Goal: Transaction & Acquisition: Book appointment/travel/reservation

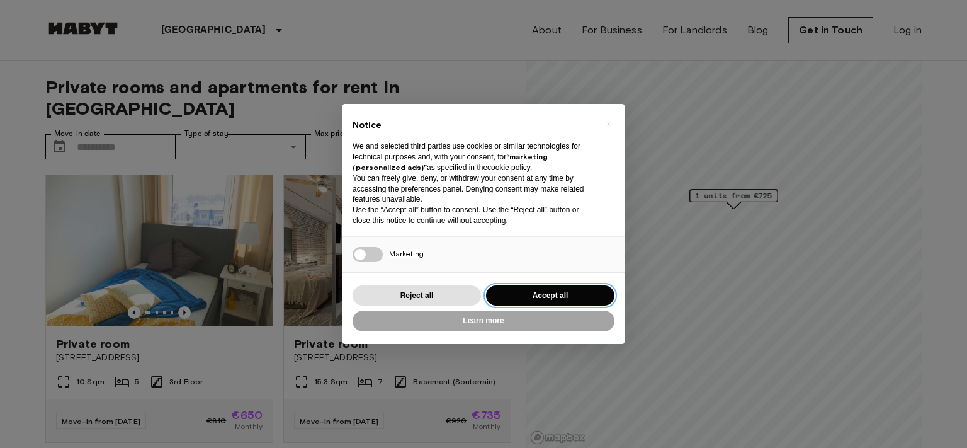
click at [567, 293] on button "Accept all" at bounding box center [550, 295] width 128 height 21
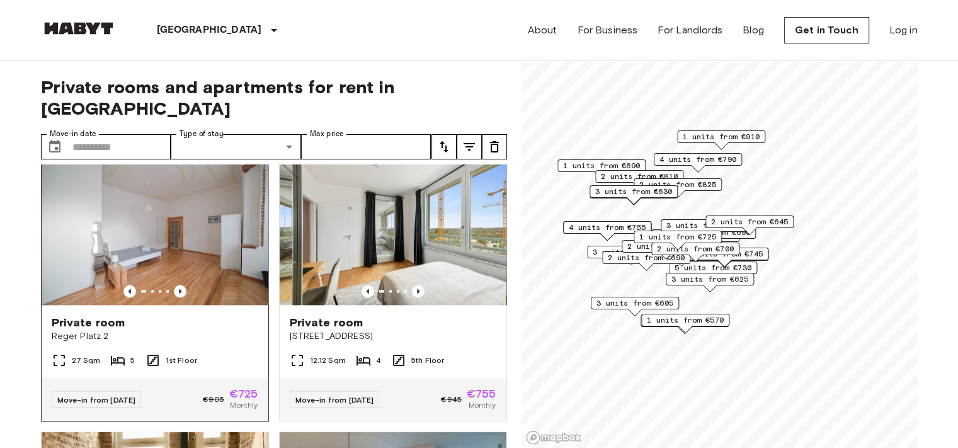
scroll to position [1757, 0]
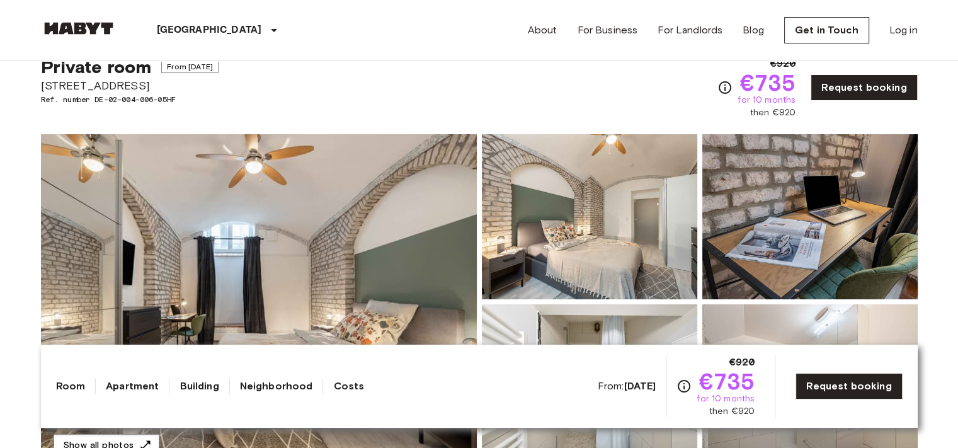
scroll to position [126, 0]
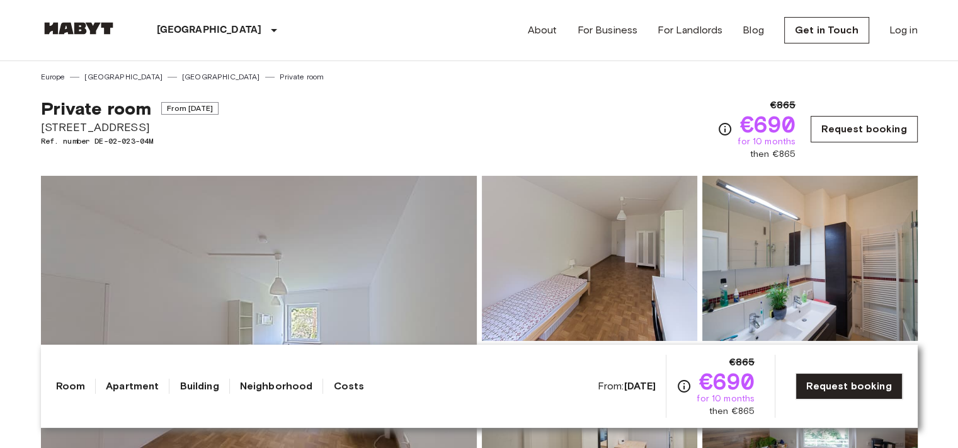
click at [884, 124] on link "Request booking" at bounding box center [864, 129] width 106 height 26
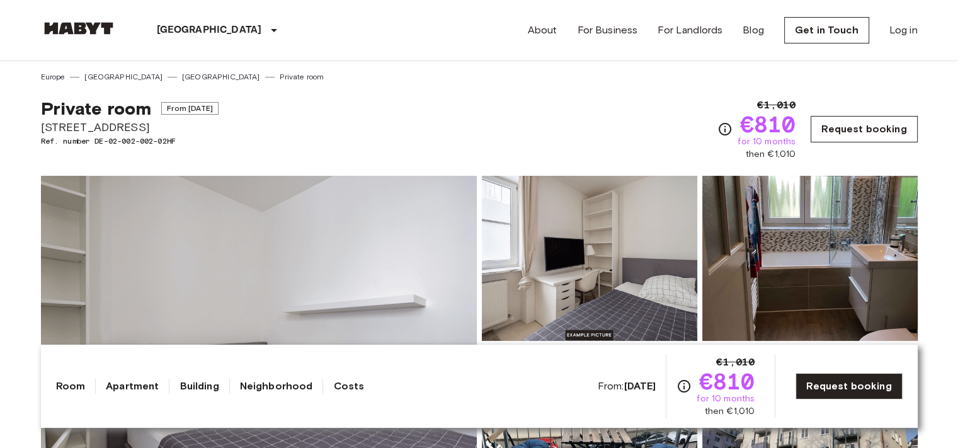
click at [882, 125] on link "Request booking" at bounding box center [864, 129] width 106 height 26
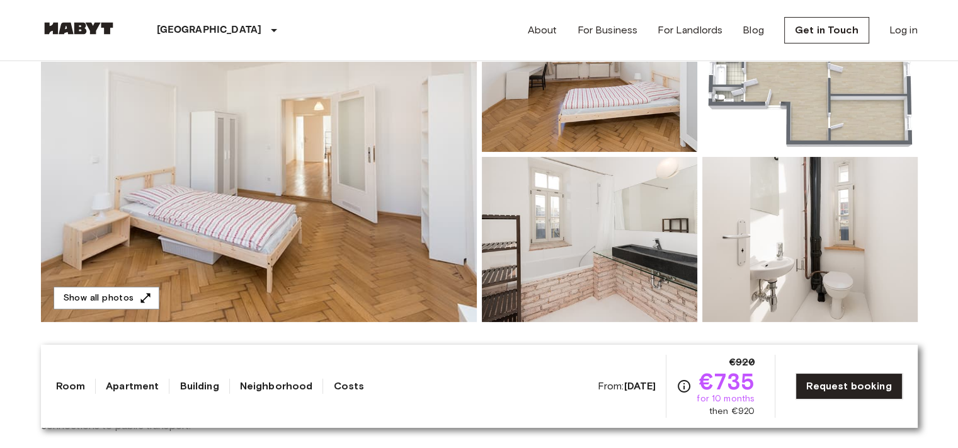
scroll to position [252, 0]
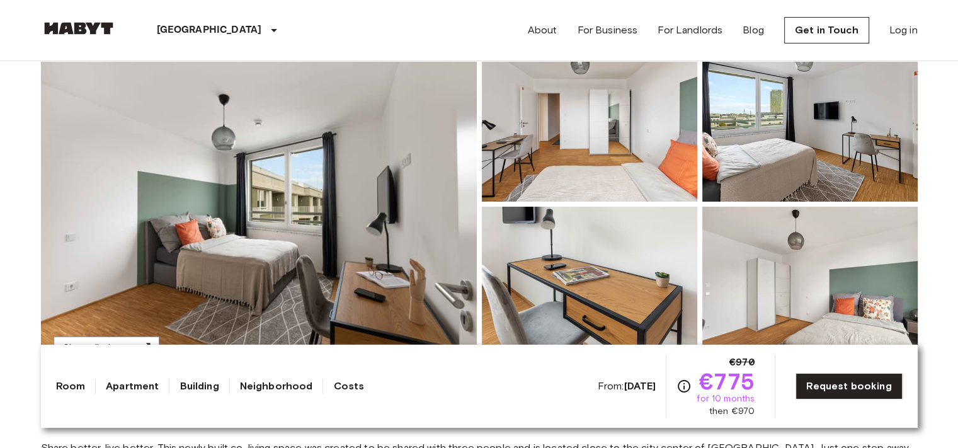
scroll to position [126, 0]
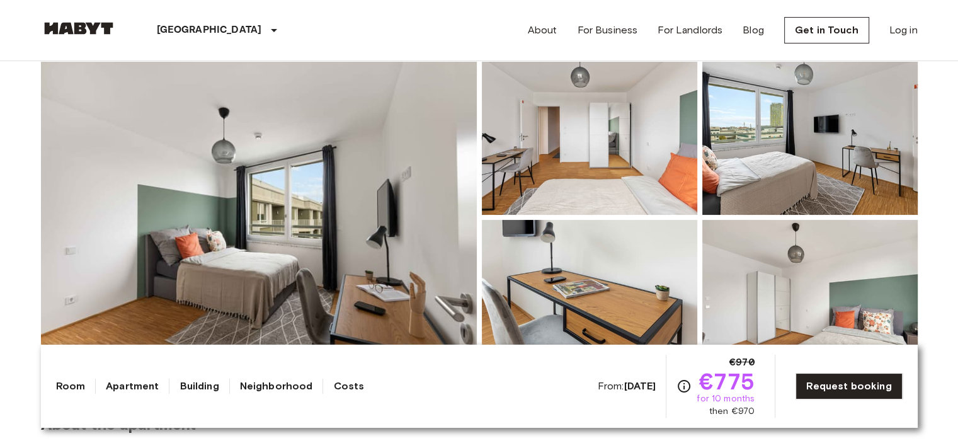
click at [351, 186] on img at bounding box center [259, 217] width 436 height 335
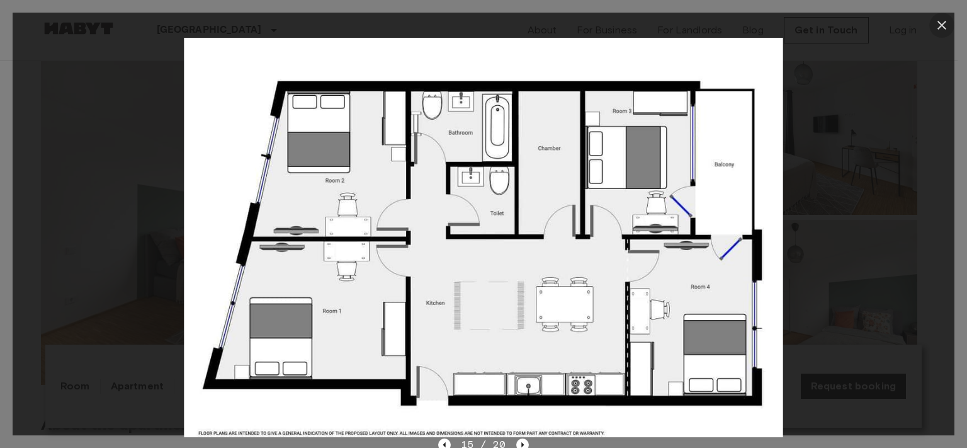
click at [948, 23] on icon "button" at bounding box center [942, 25] width 15 height 15
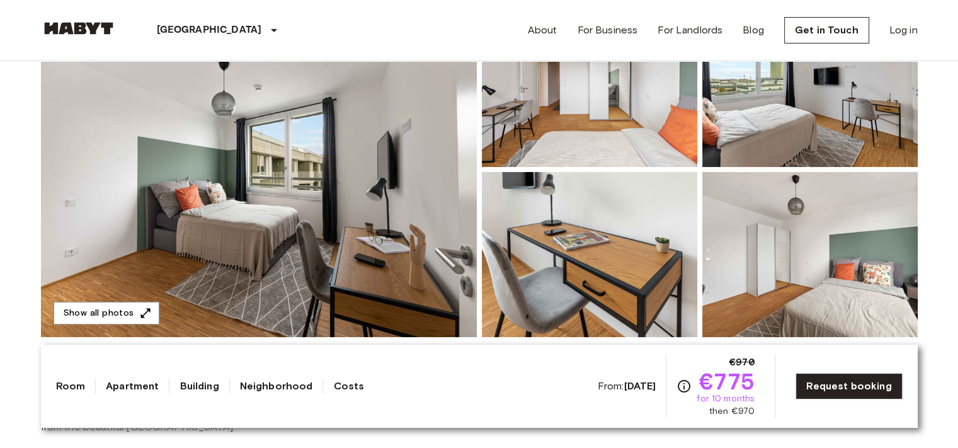
scroll to position [189, 0]
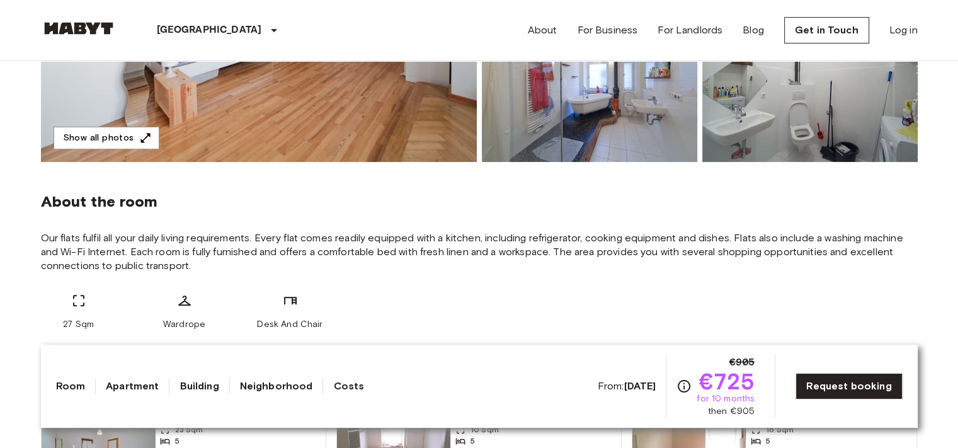
scroll to position [378, 0]
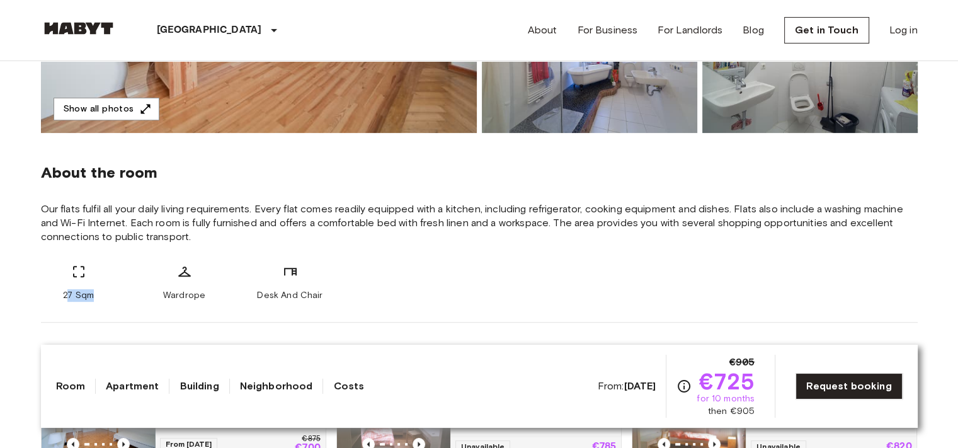
drag, startPoint x: 65, startPoint y: 295, endPoint x: 108, endPoint y: 292, distance: 43.0
click at [108, 292] on div "27 Sqm" at bounding box center [79, 283] width 76 height 38
click at [120, 287] on div "27 Sqm Wardrope Desk And Chair" at bounding box center [479, 283] width 877 height 38
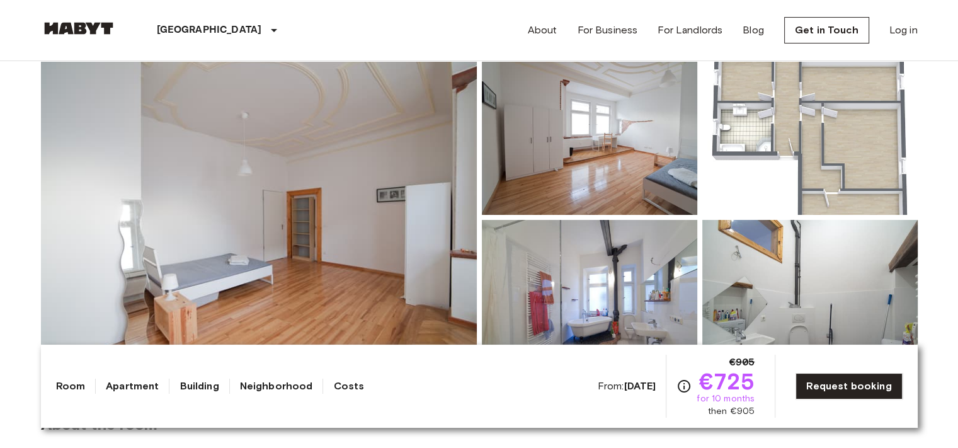
scroll to position [63, 0]
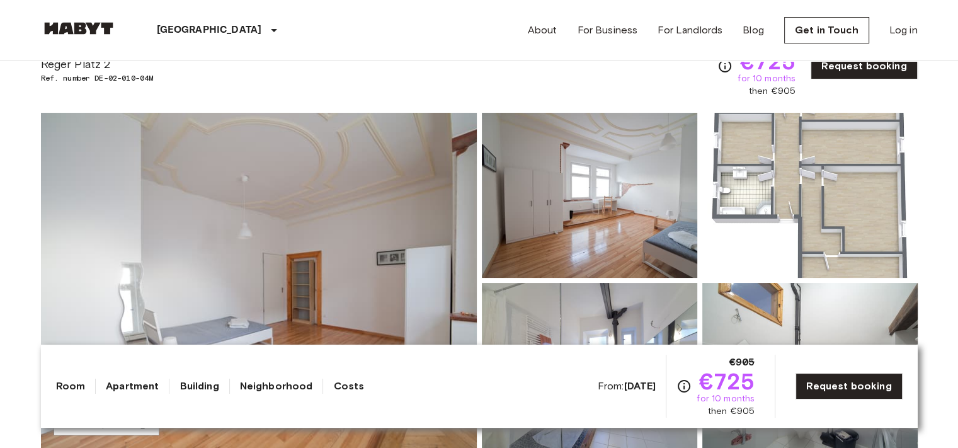
click at [834, 163] on img at bounding box center [809, 195] width 215 height 165
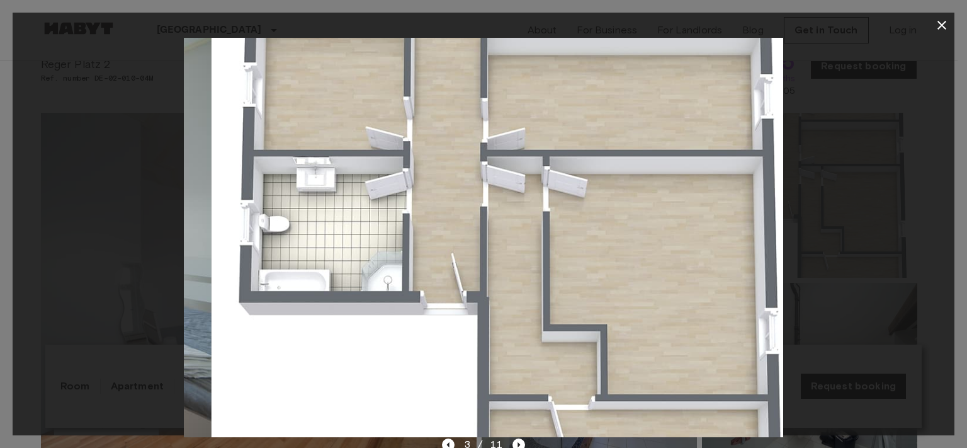
drag, startPoint x: 591, startPoint y: 360, endPoint x: 114, endPoint y: 278, distance: 483.7
click at [140, 266] on div at bounding box center [484, 237] width 942 height 399
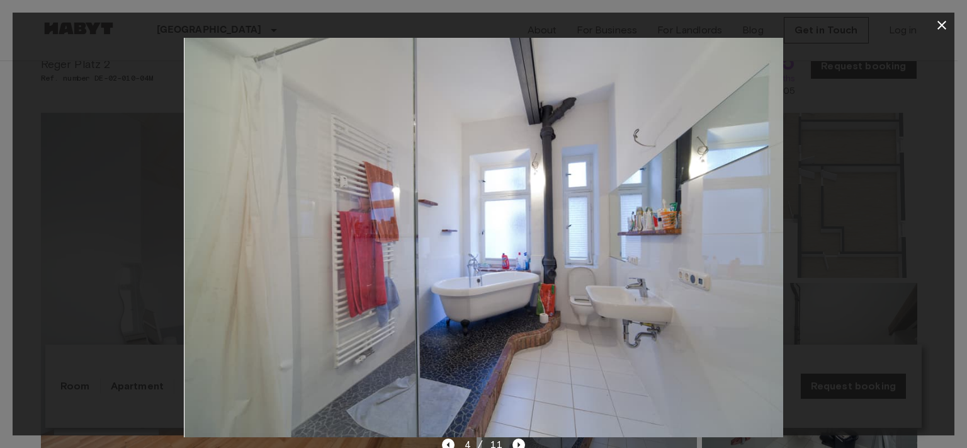
drag, startPoint x: 664, startPoint y: 249, endPoint x: 139, endPoint y: 317, distance: 529.6
click at [139, 317] on div at bounding box center [484, 237] width 942 height 399
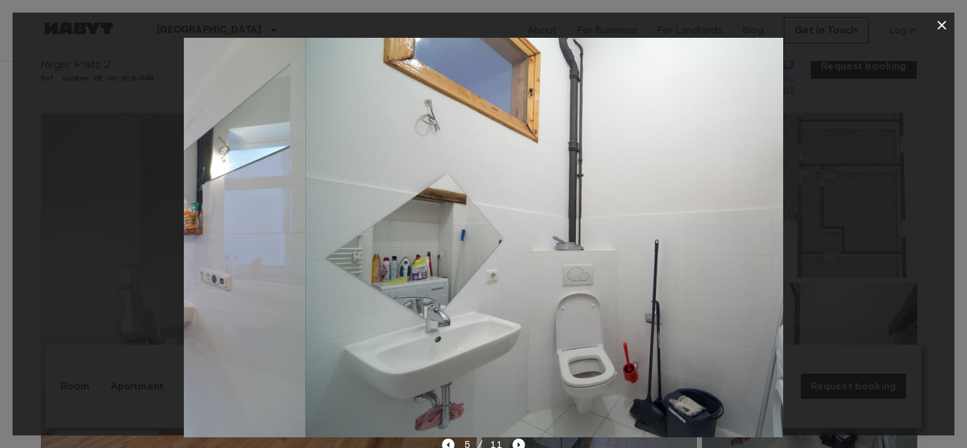
drag, startPoint x: 458, startPoint y: 274, endPoint x: 846, endPoint y: 251, distance: 388.6
click at [838, 254] on div at bounding box center [484, 237] width 942 height 399
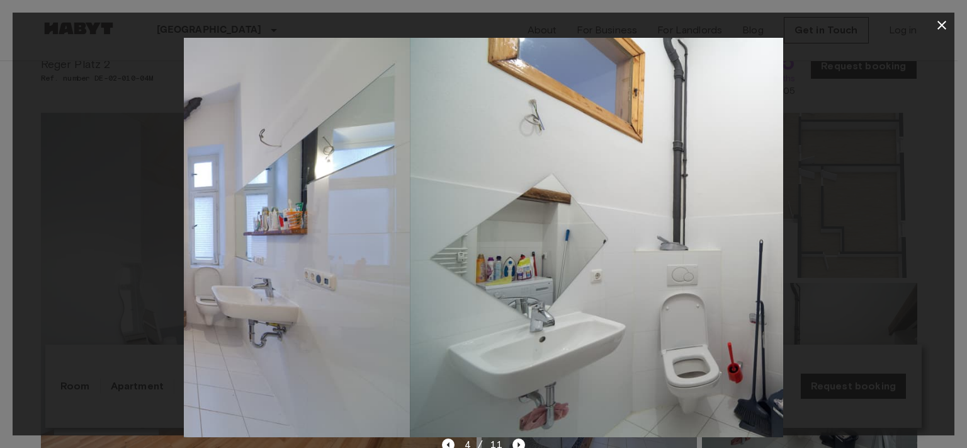
drag, startPoint x: 690, startPoint y: 287, endPoint x: 287, endPoint y: 334, distance: 405.3
click at [287, 334] on img at bounding box center [110, 237] width 600 height 399
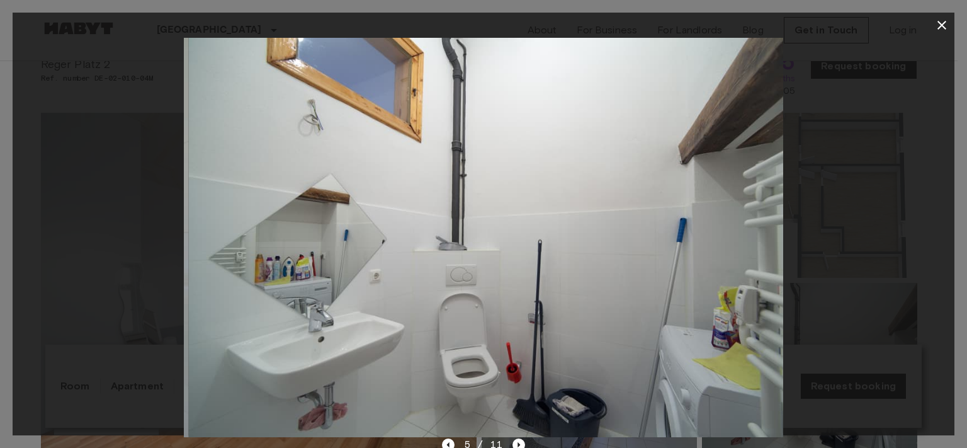
drag, startPoint x: 656, startPoint y: 259, endPoint x: 62, endPoint y: 366, distance: 604.1
click at [58, 367] on div at bounding box center [484, 237] width 942 height 399
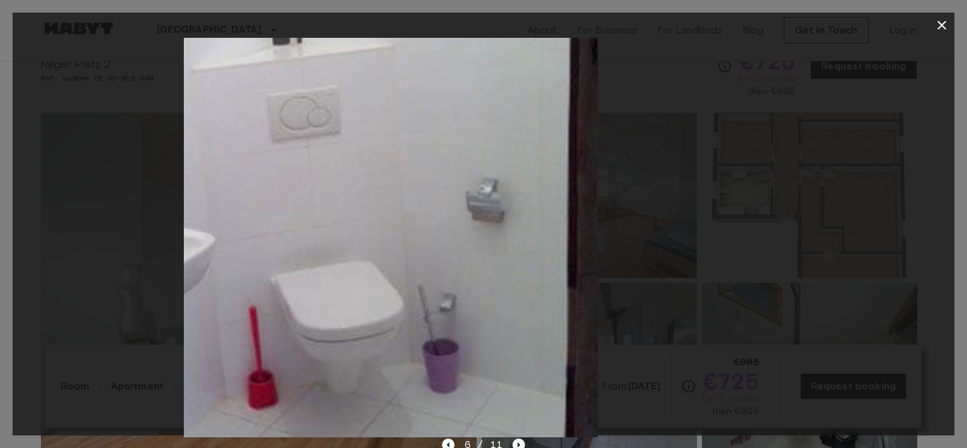
drag, startPoint x: 502, startPoint y: 292, endPoint x: 77, endPoint y: 346, distance: 428.6
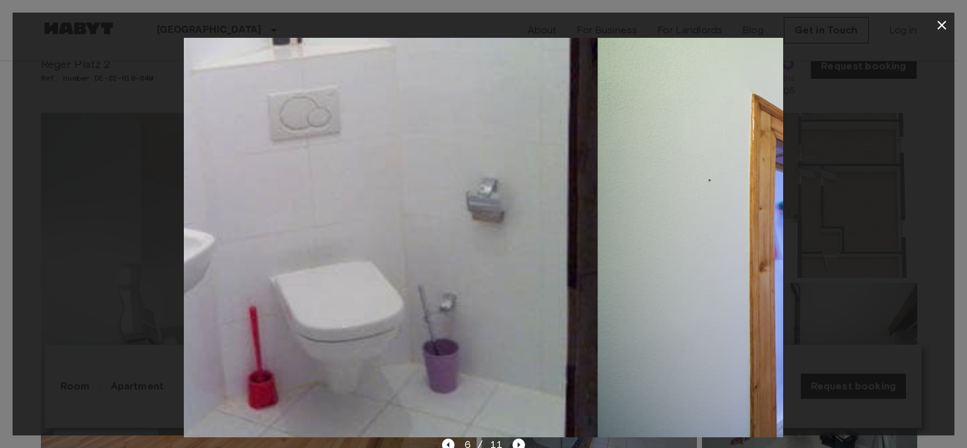
click at [65, 347] on div at bounding box center [484, 237] width 942 height 399
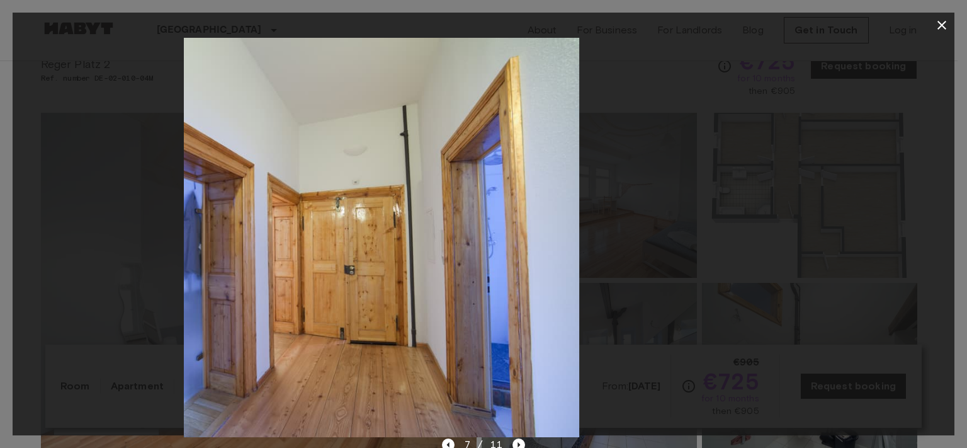
drag, startPoint x: 562, startPoint y: 290, endPoint x: 277, endPoint y: 307, distance: 285.8
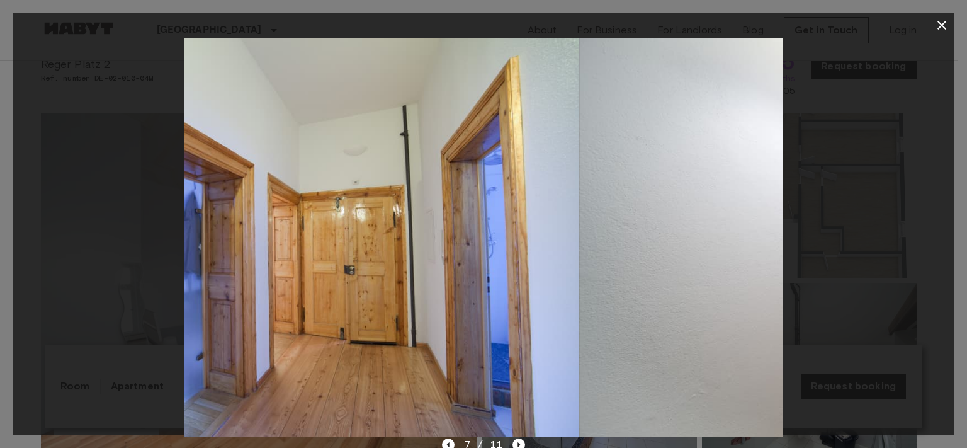
click at [280, 307] on img at bounding box center [280, 237] width 600 height 399
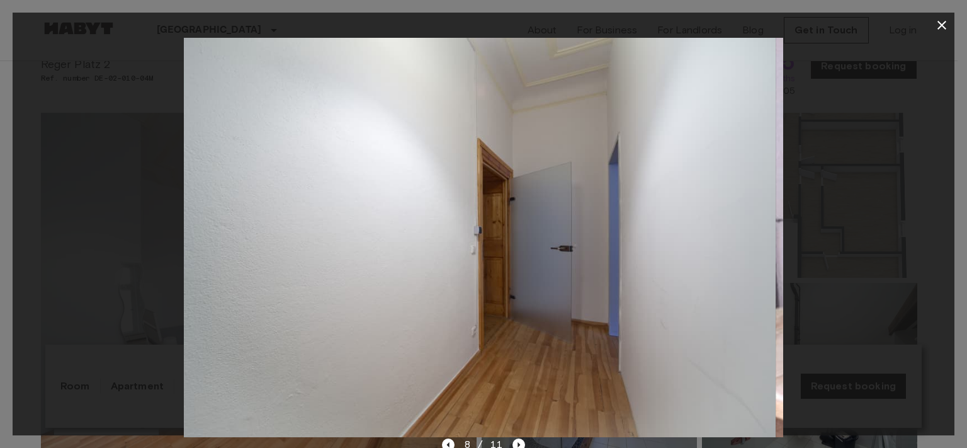
drag, startPoint x: 564, startPoint y: 273, endPoint x: 278, endPoint y: 290, distance: 286.4
click at [298, 288] on img at bounding box center [477, 237] width 600 height 399
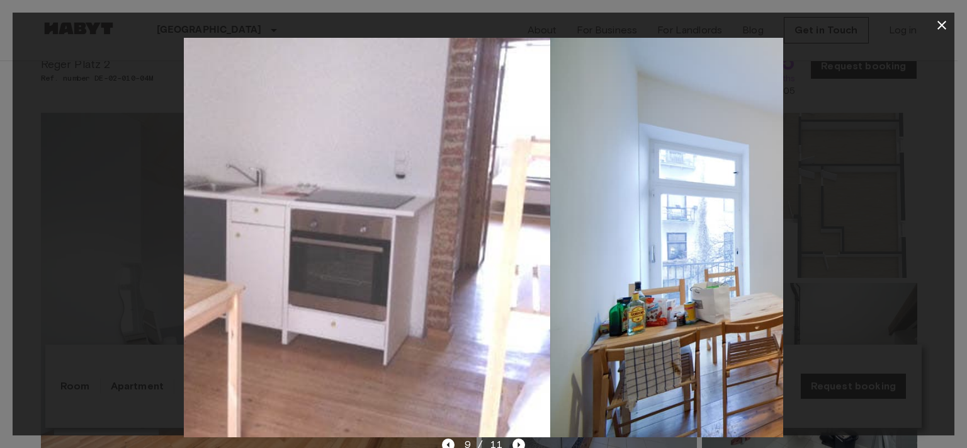
drag, startPoint x: 727, startPoint y: 246, endPoint x: 472, endPoint y: 281, distance: 257.5
click at [474, 281] on img at bounding box center [251, 237] width 600 height 399
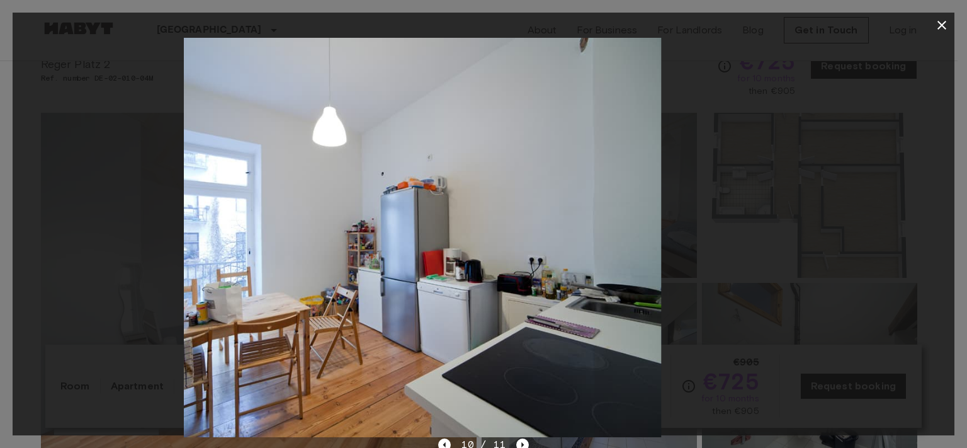
drag, startPoint x: 713, startPoint y: 261, endPoint x: 456, endPoint y: 305, distance: 260.8
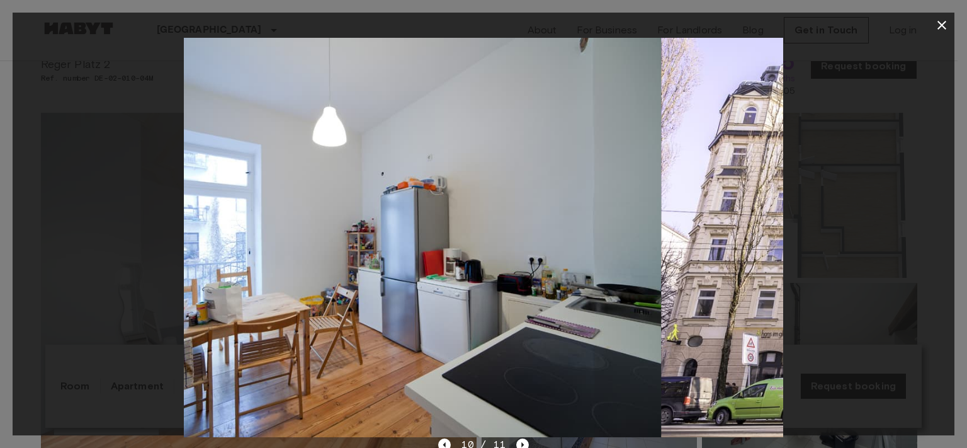
click at [459, 305] on img at bounding box center [362, 237] width 600 height 399
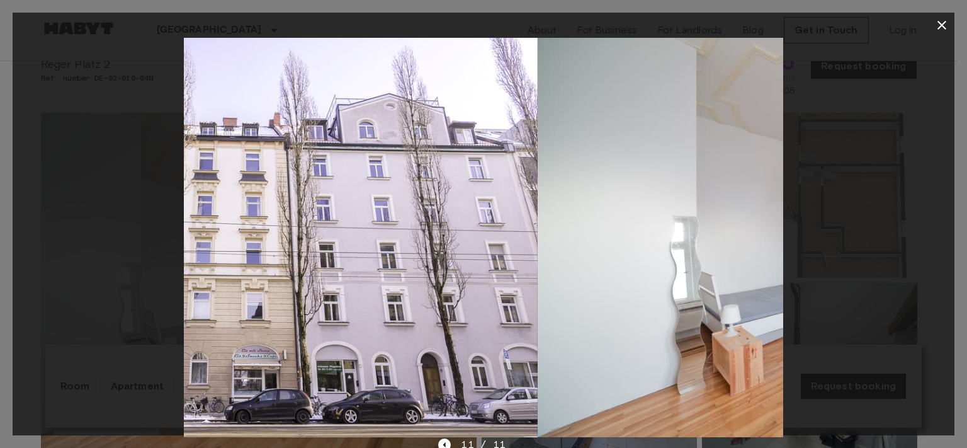
drag, startPoint x: 728, startPoint y: 253, endPoint x: 240, endPoint y: 292, distance: 489.7
click at [241, 292] on img at bounding box center [238, 237] width 600 height 399
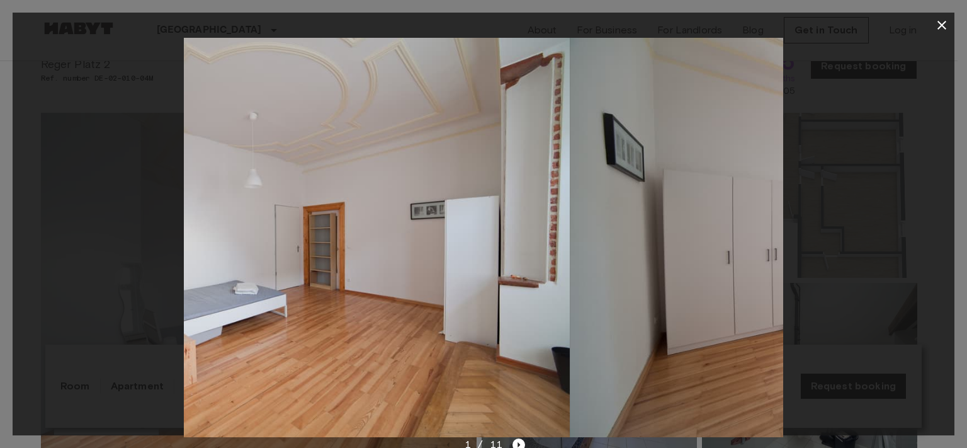
drag, startPoint x: 615, startPoint y: 269, endPoint x: 377, endPoint y: 297, distance: 240.3
click at [377, 297] on img at bounding box center [270, 237] width 600 height 399
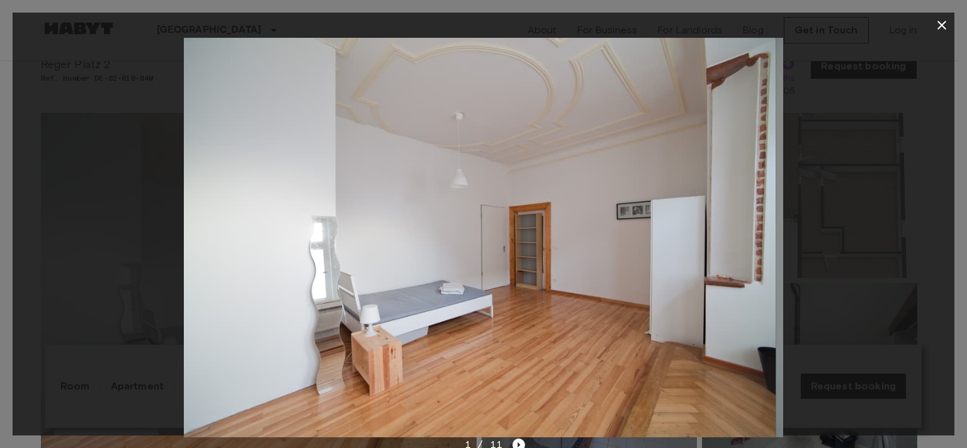
click at [935, 23] on icon "button" at bounding box center [942, 25] width 15 height 15
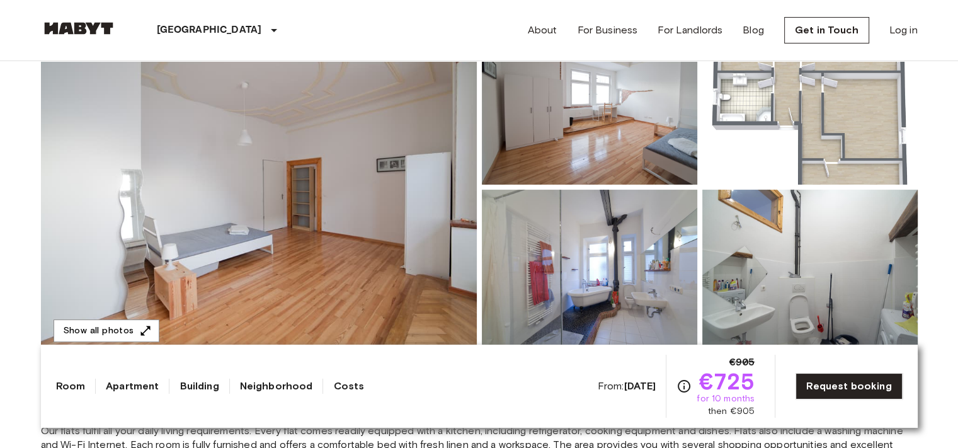
scroll to position [126, 0]
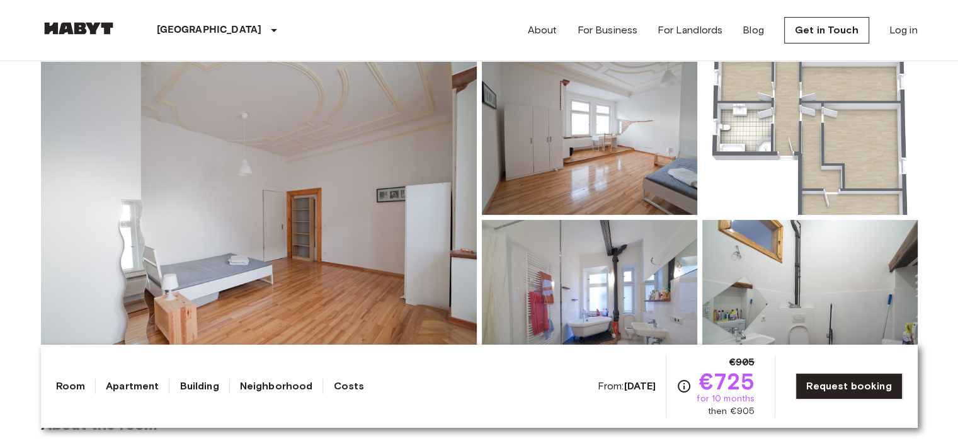
click at [402, 181] on img at bounding box center [259, 217] width 436 height 335
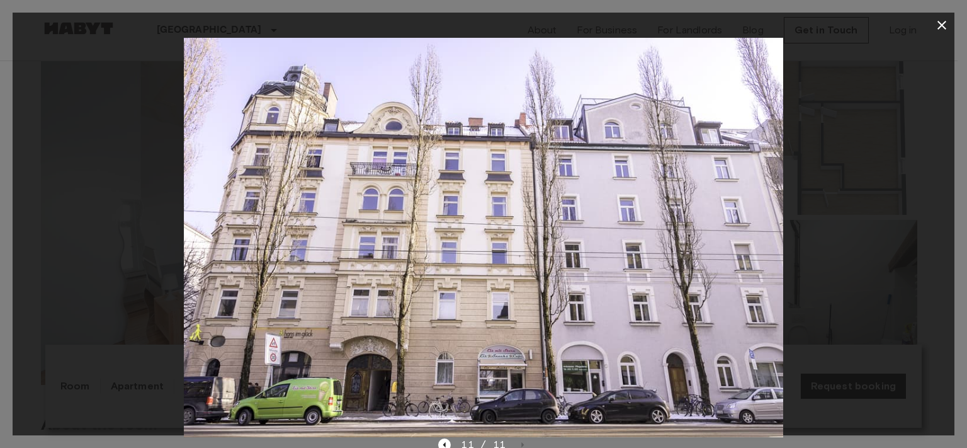
click at [945, 26] on icon "button" at bounding box center [942, 25] width 15 height 15
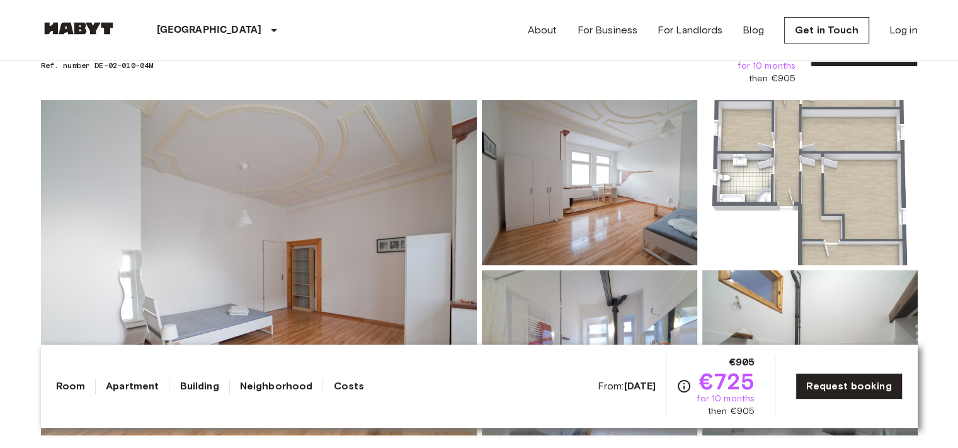
scroll to position [63, 0]
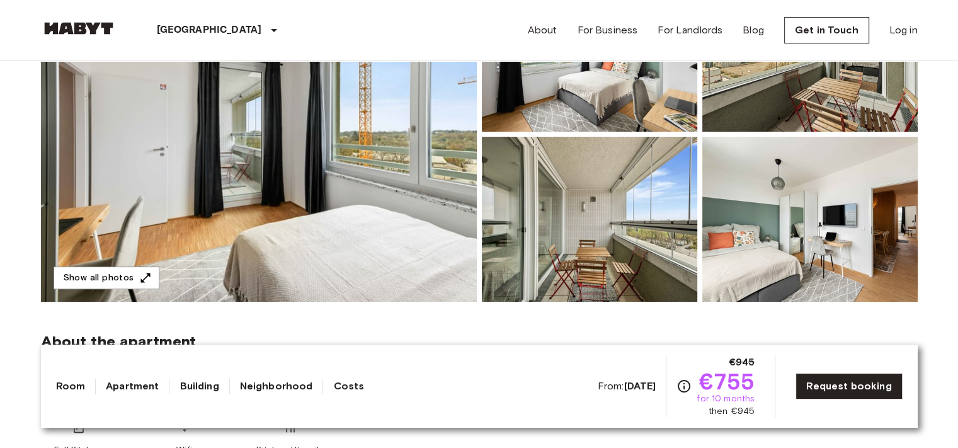
scroll to position [189, 0]
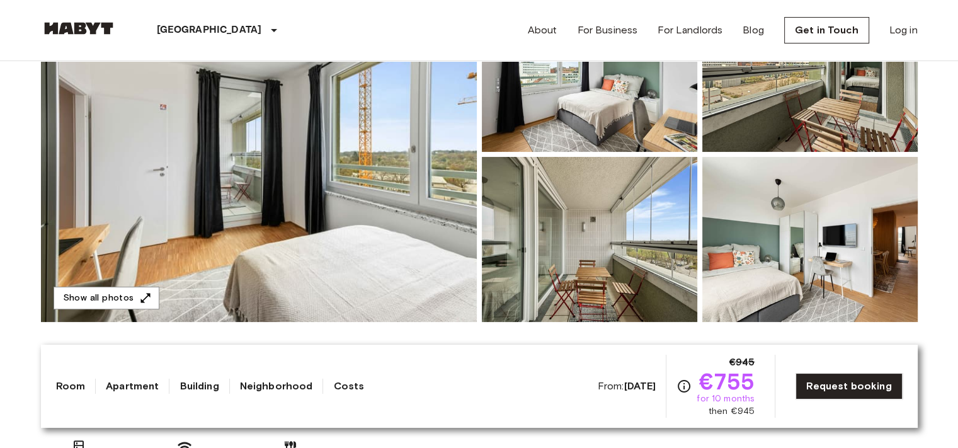
click at [368, 165] on img at bounding box center [259, 154] width 436 height 335
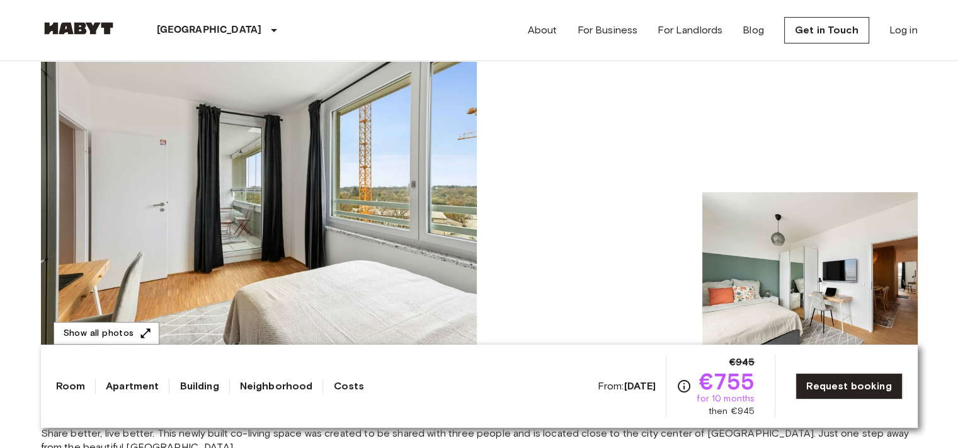
scroll to position [126, 0]
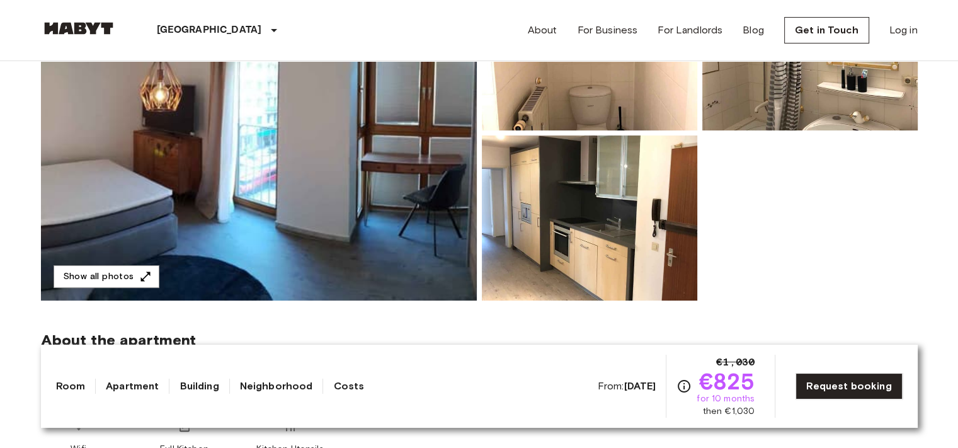
scroll to position [189, 0]
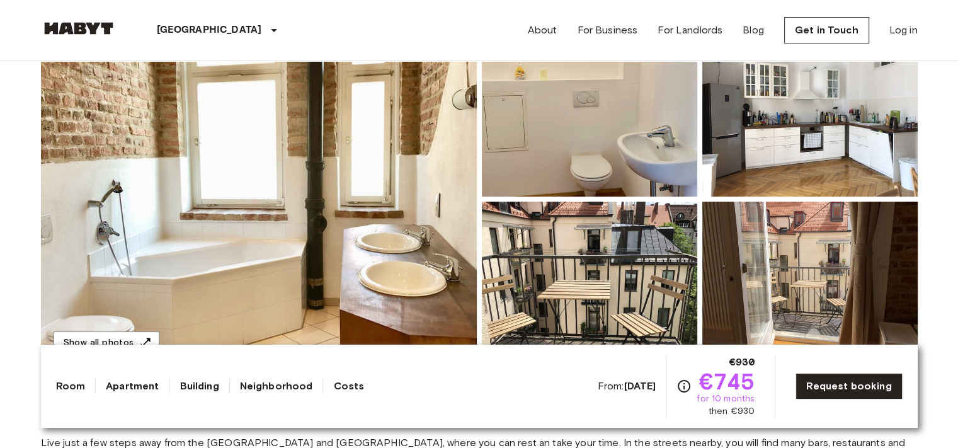
scroll to position [126, 0]
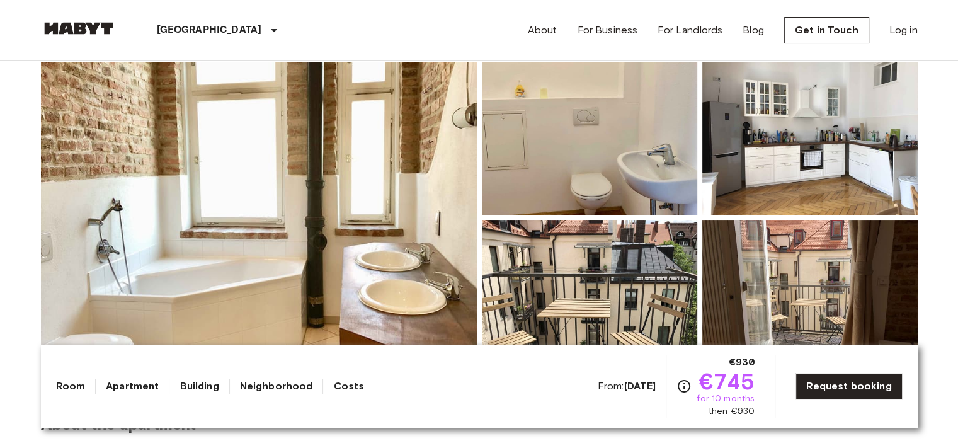
click at [333, 221] on img at bounding box center [259, 217] width 436 height 335
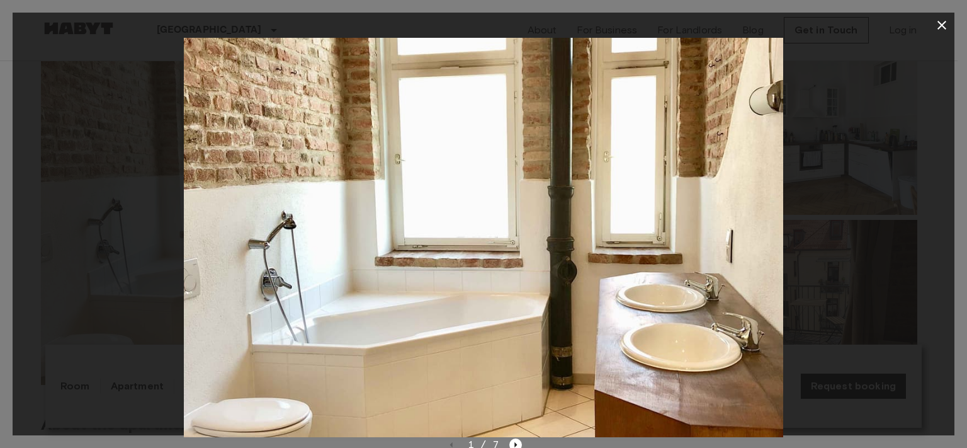
click at [945, 25] on icon "button" at bounding box center [942, 25] width 15 height 15
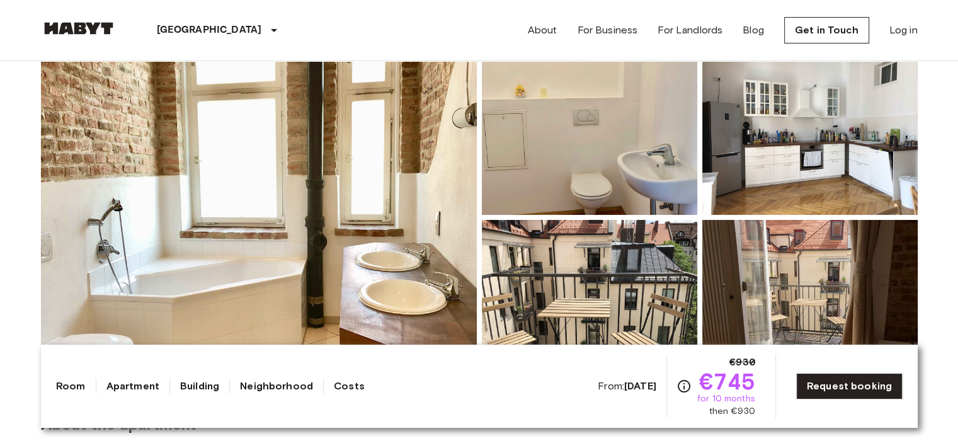
click at [377, 208] on img at bounding box center [259, 217] width 436 height 335
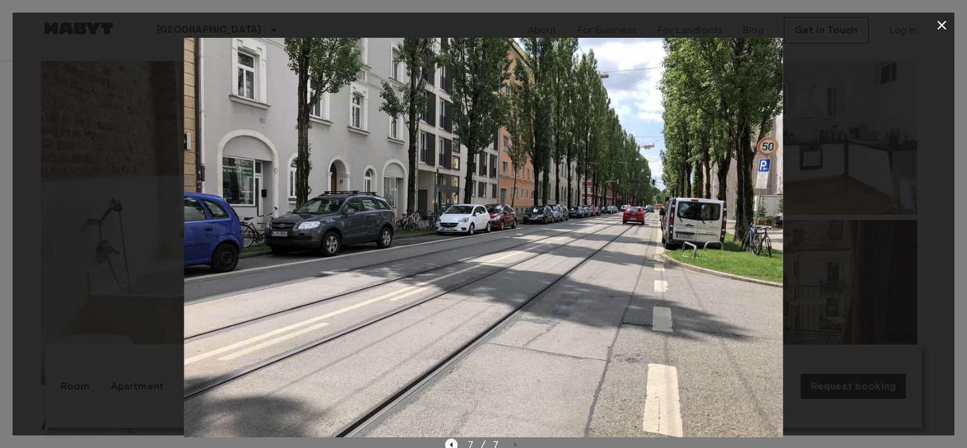
click at [942, 25] on icon "button" at bounding box center [942, 25] width 9 height 9
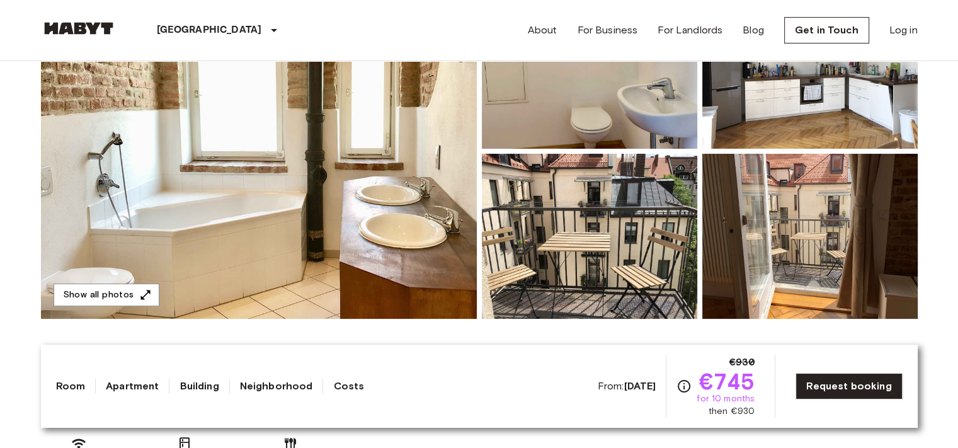
scroll to position [189, 0]
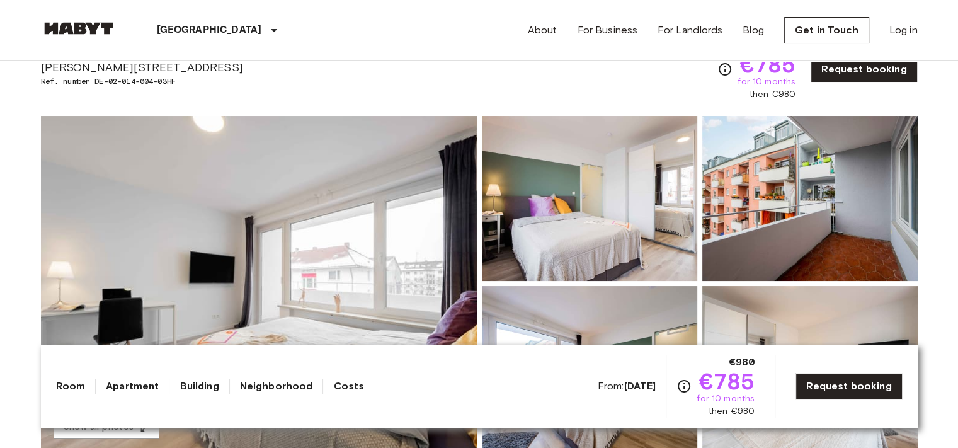
scroll to position [63, 0]
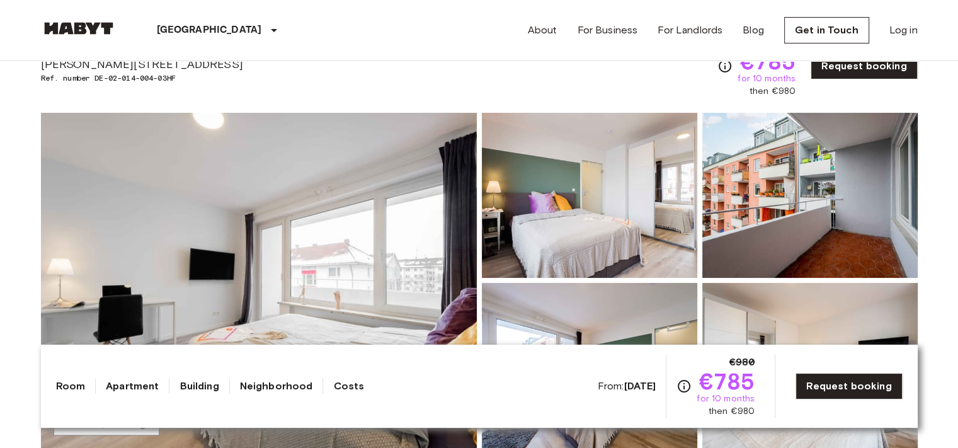
click at [396, 249] on img at bounding box center [259, 280] width 436 height 335
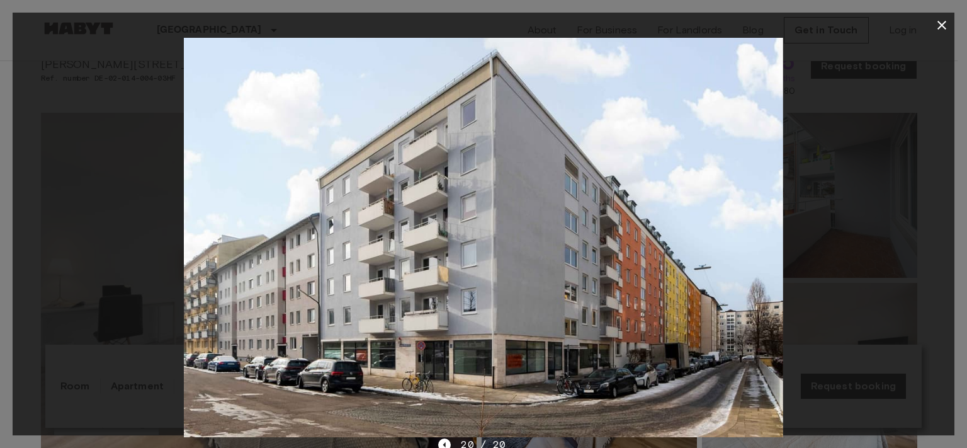
drag, startPoint x: 937, startPoint y: 29, endPoint x: 930, endPoint y: 37, distance: 10.7
click at [937, 29] on icon "button" at bounding box center [942, 25] width 15 height 15
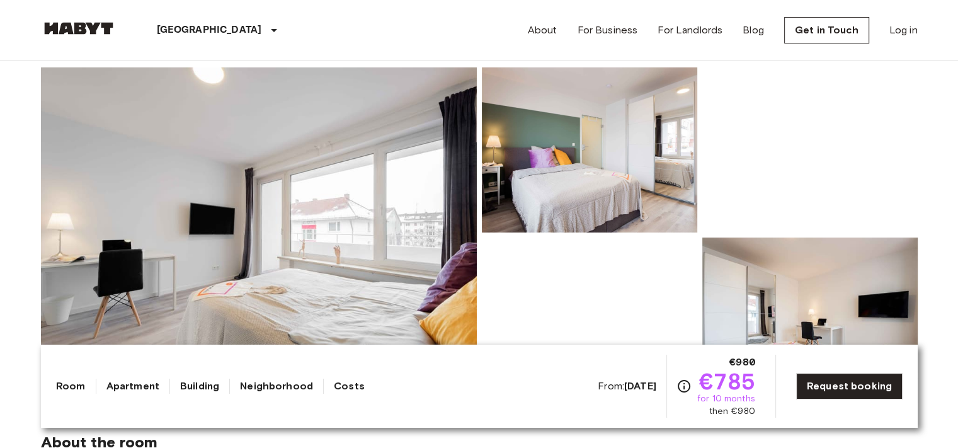
scroll to position [126, 0]
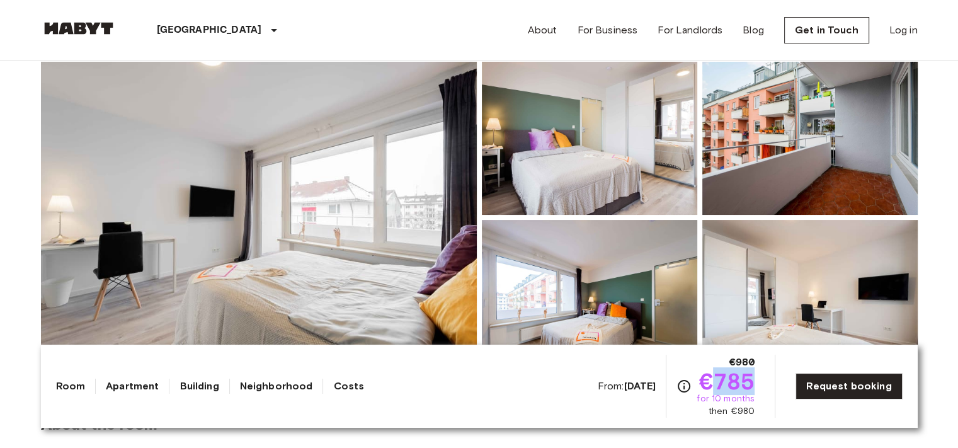
drag, startPoint x: 717, startPoint y: 379, endPoint x: 757, endPoint y: 380, distance: 40.3
click at [755, 380] on span "€785" at bounding box center [727, 381] width 56 height 23
click at [764, 378] on div "From: Aug 19 2025 €980 €785 for 10 months then €980 Request booking" at bounding box center [750, 386] width 305 height 63
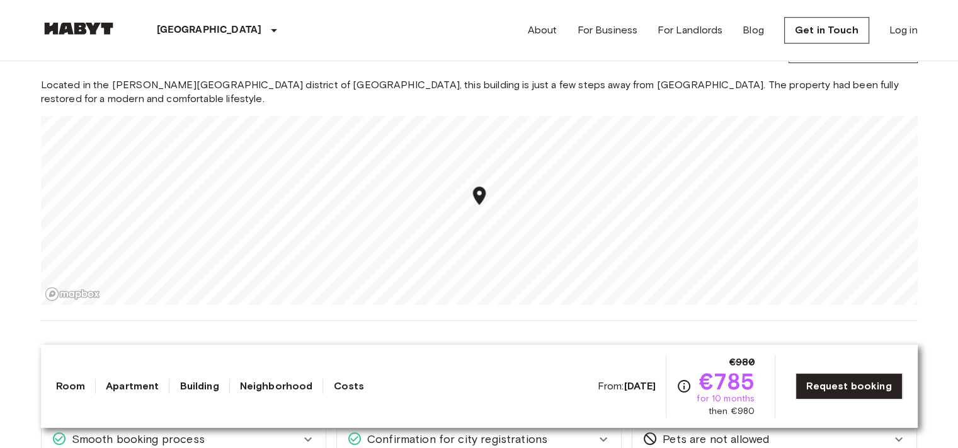
scroll to position [1008, 0]
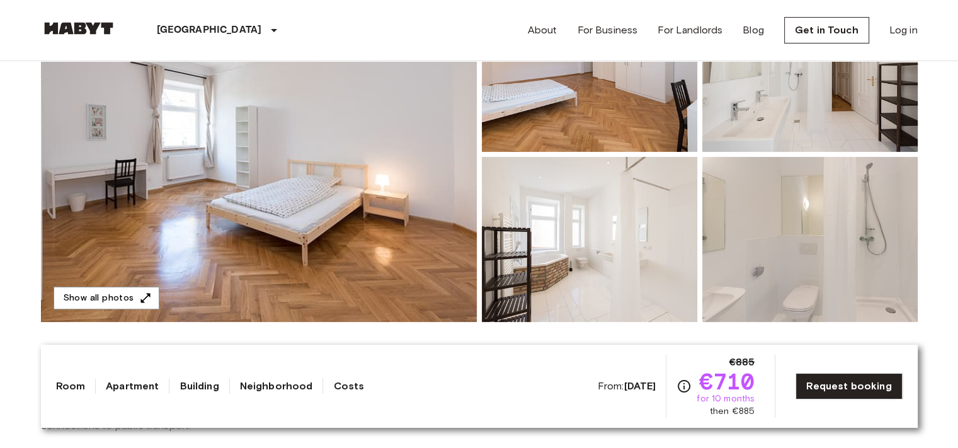
scroll to position [126, 0]
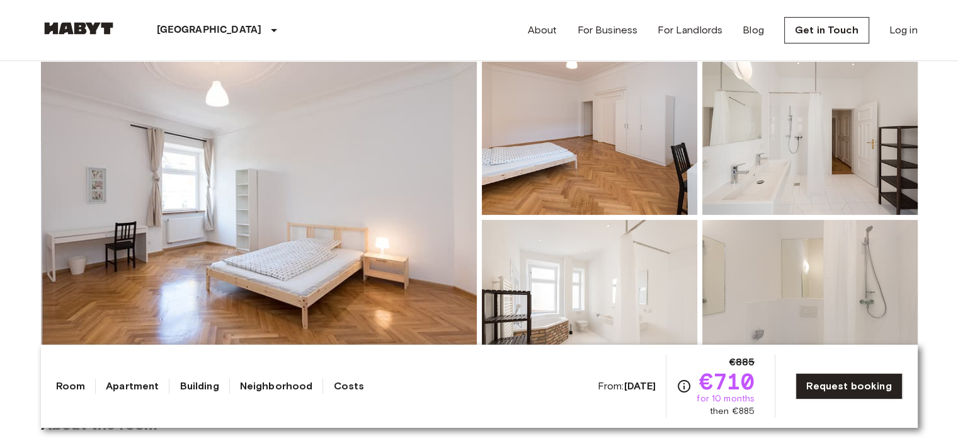
click at [335, 203] on img at bounding box center [259, 217] width 436 height 335
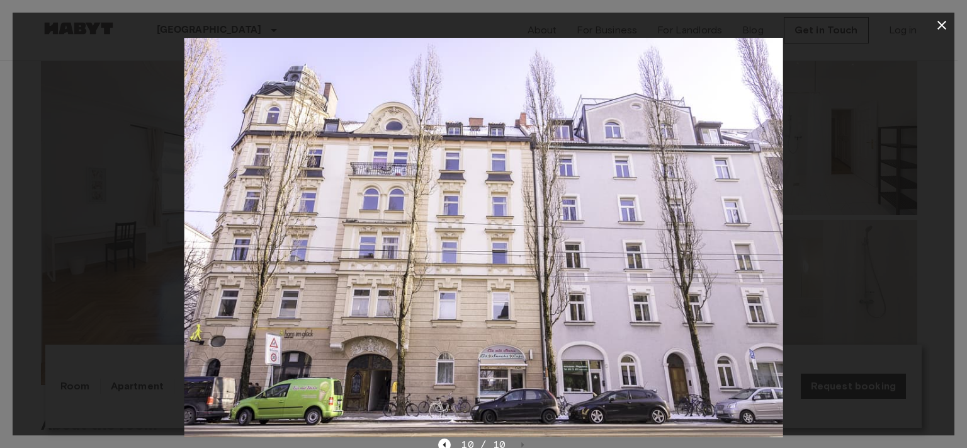
click at [935, 27] on icon "button" at bounding box center [942, 25] width 15 height 15
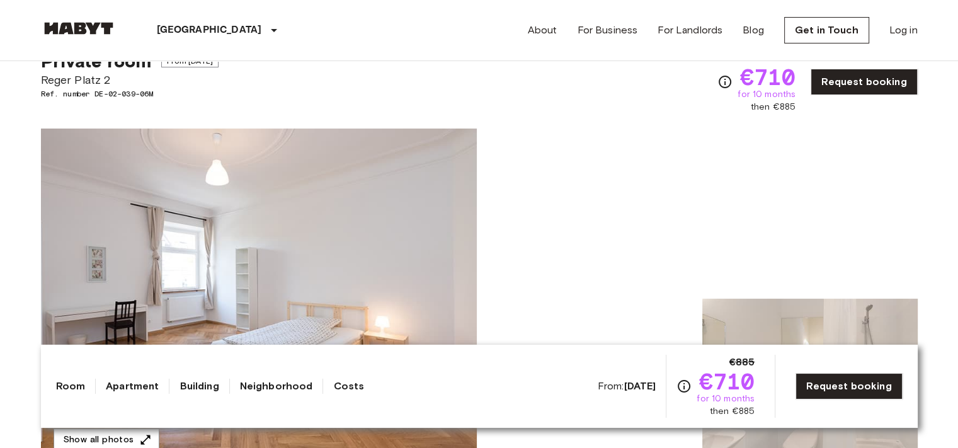
scroll to position [0, 0]
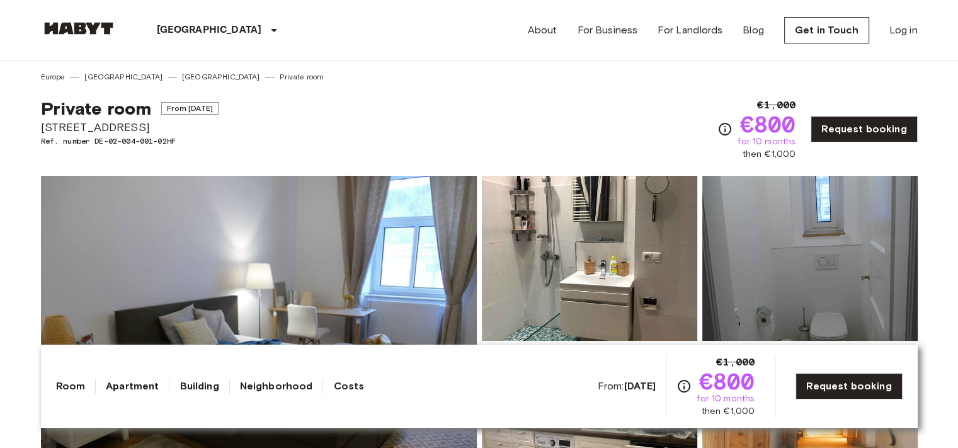
scroll to position [126, 0]
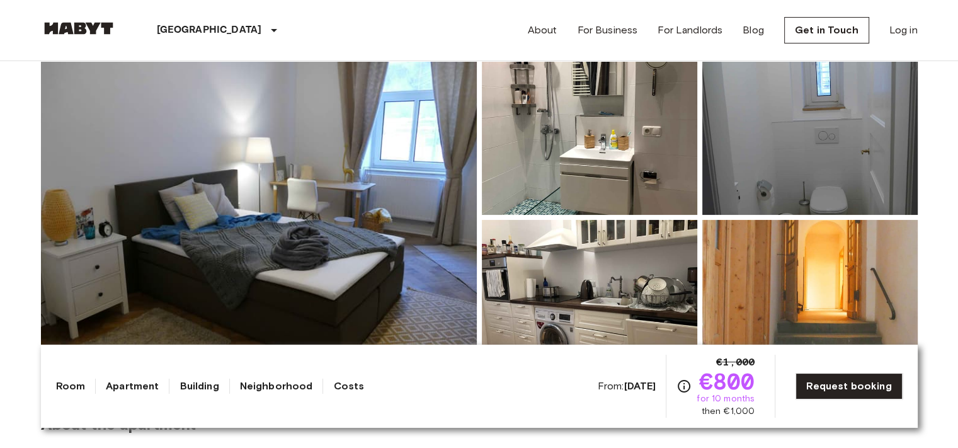
click at [359, 198] on img at bounding box center [259, 217] width 436 height 335
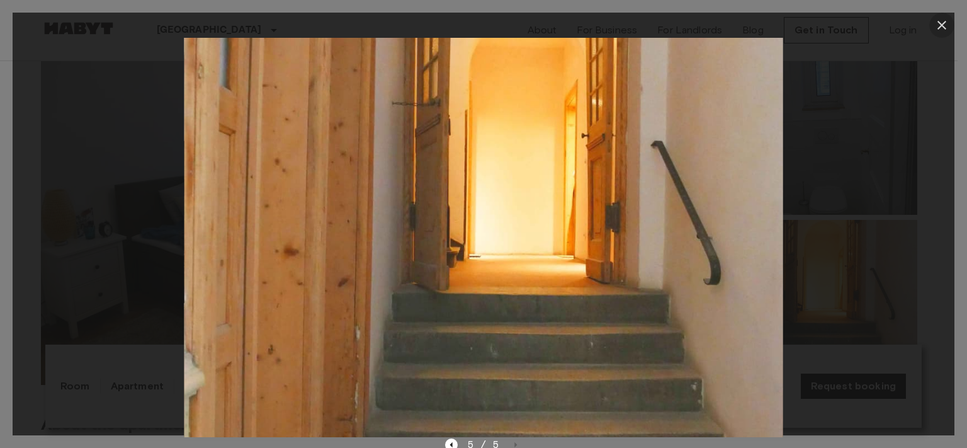
click at [935, 27] on icon "button" at bounding box center [942, 25] width 15 height 15
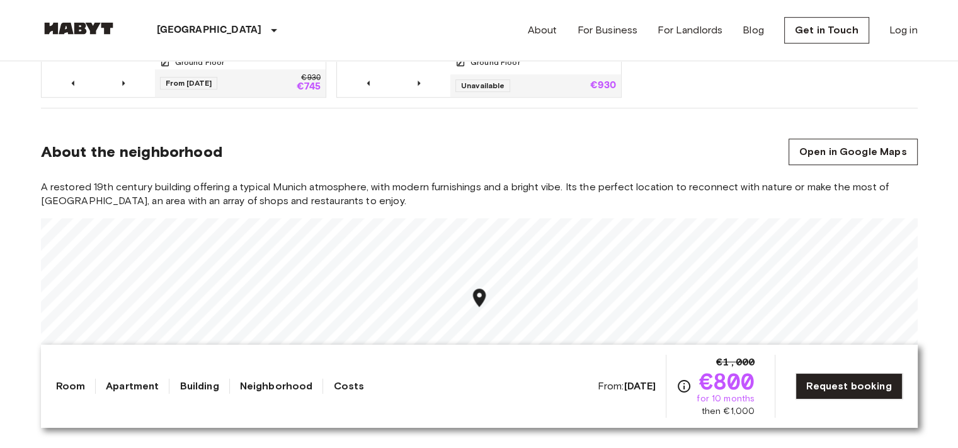
scroll to position [756, 0]
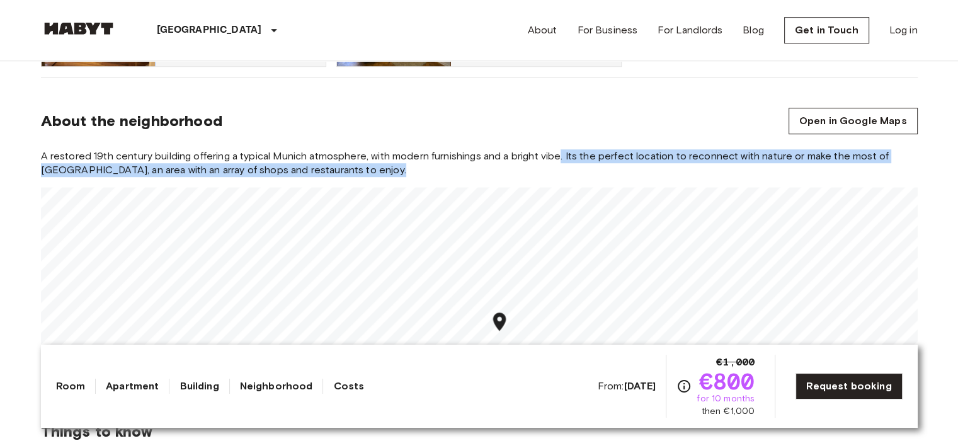
click at [643, 344] on div "A restored 19th century building offering a typical Munich atmosphere, with mod…" at bounding box center [479, 262] width 877 height 227
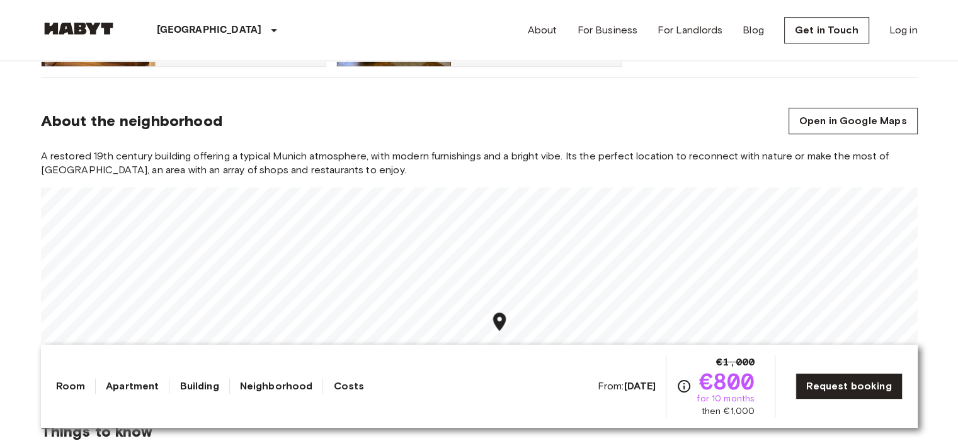
click at [605, 127] on div "About the neighborhood Open in Google Maps" at bounding box center [479, 121] width 877 height 26
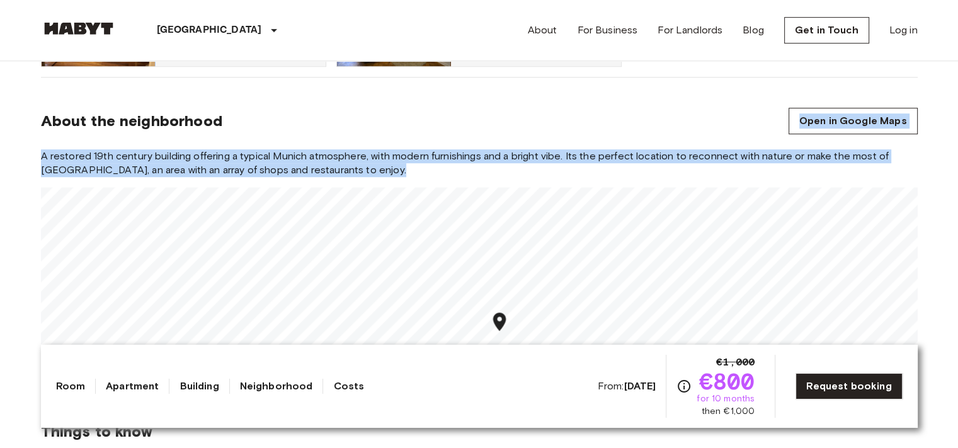
click at [636, 307] on section "About the neighborhood Open in Google Maps A restored 19th century building off…" at bounding box center [479, 234] width 877 height 314
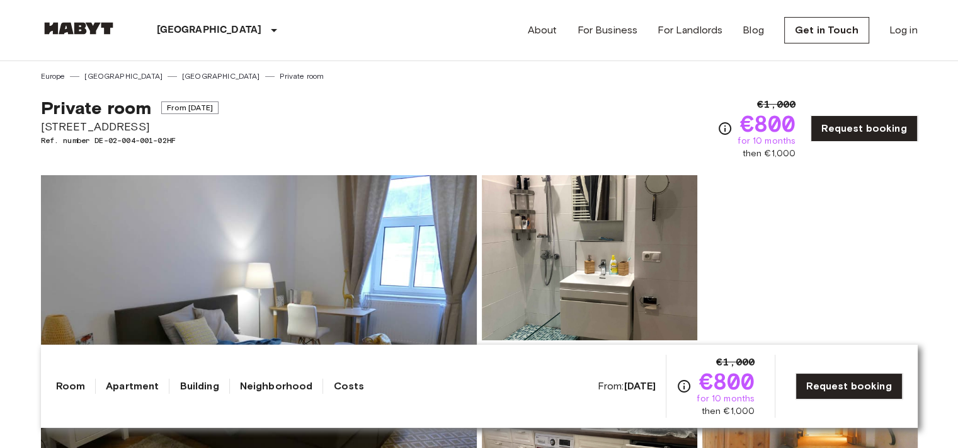
scroll to position [0, 0]
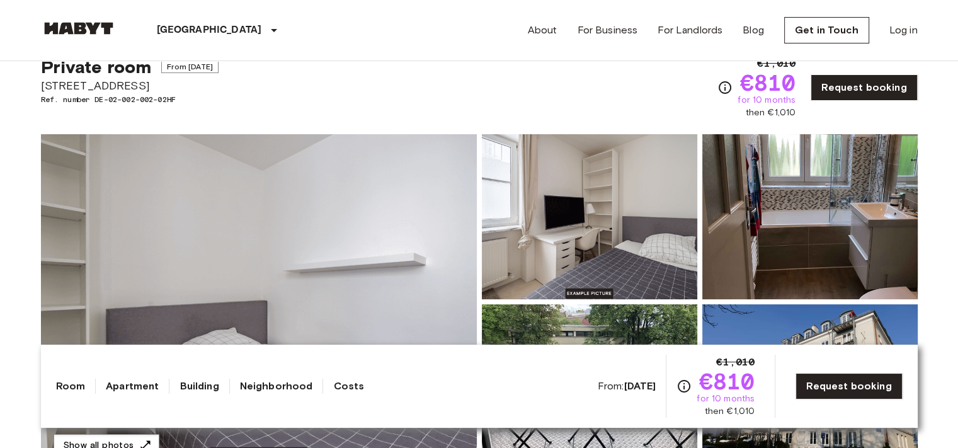
scroll to position [63, 0]
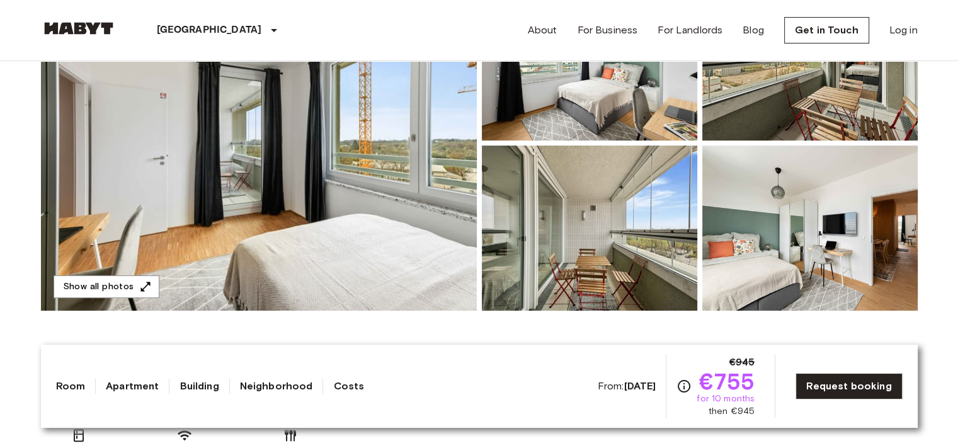
scroll to position [189, 0]
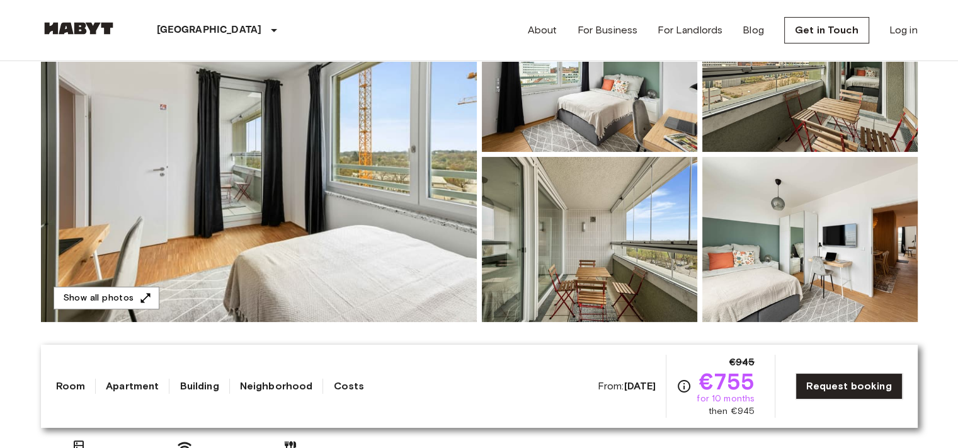
click at [358, 190] on img at bounding box center [259, 154] width 436 height 335
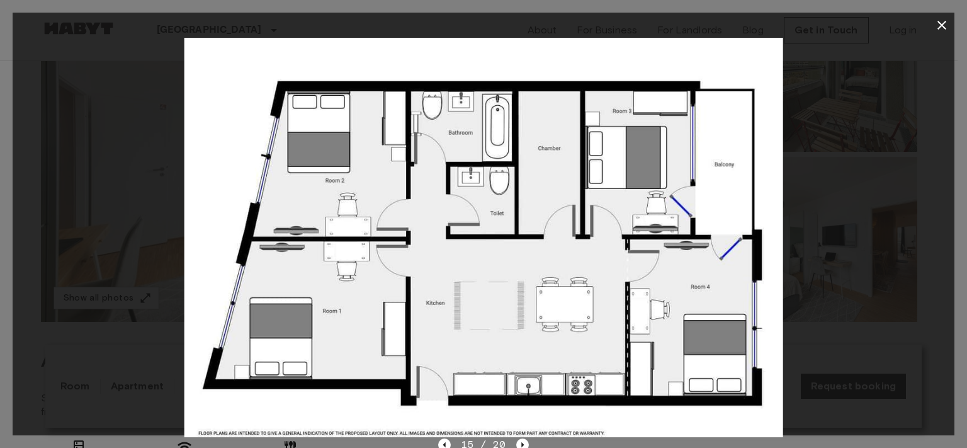
click at [940, 25] on icon "button" at bounding box center [942, 25] width 15 height 15
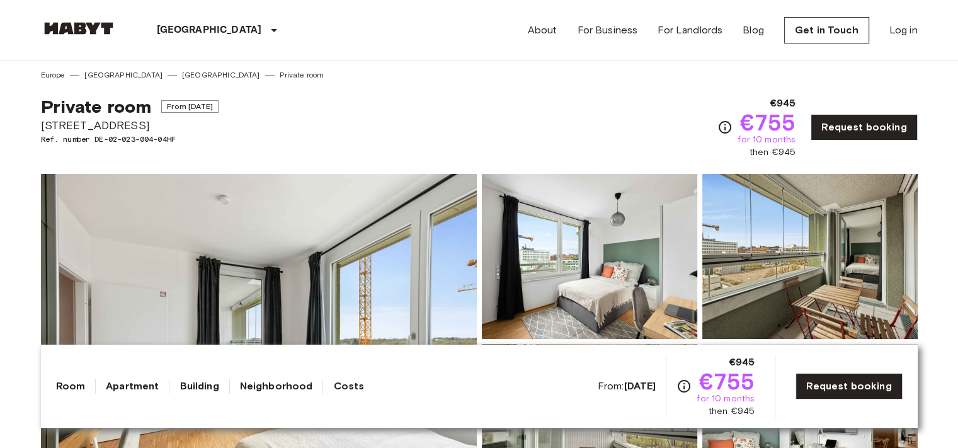
scroll to position [0, 0]
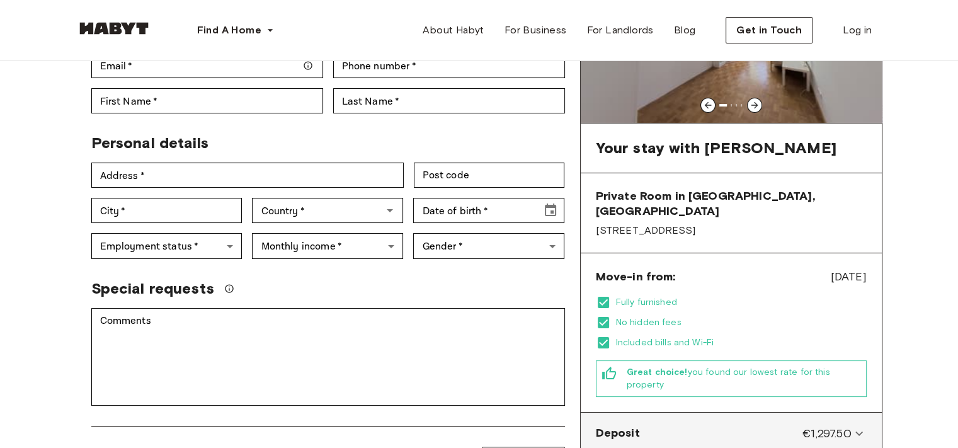
scroll to position [189, 0]
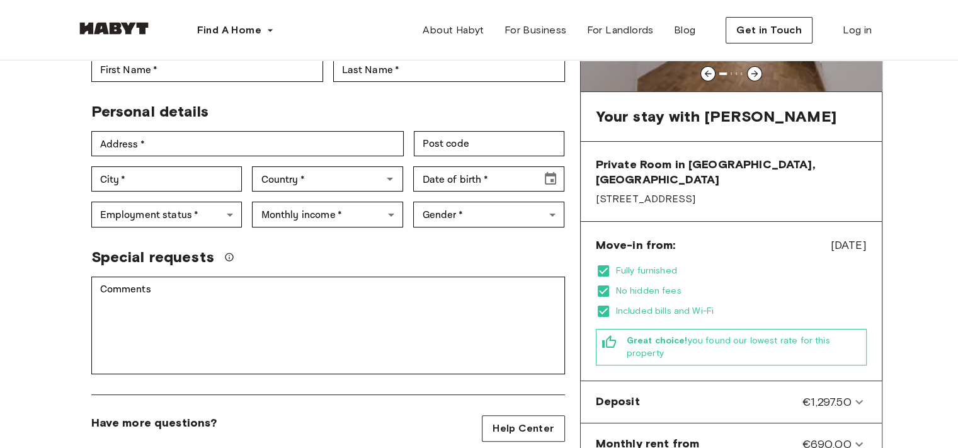
drag, startPoint x: 794, startPoint y: 231, endPoint x: 885, endPoint y: 229, distance: 91.4
click at [885, 229] on div "Back to room details Private Room in Munich, Neuhausen Account details Email   …" at bounding box center [479, 305] width 907 height 867
click at [899, 227] on div "Back to room details Private Room in Munich, Neuhausen Account details Email   …" at bounding box center [479, 305] width 907 height 867
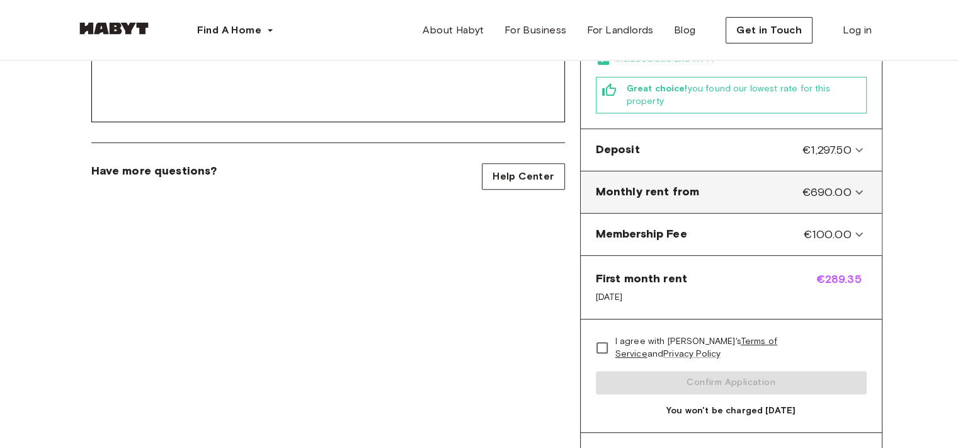
scroll to position [378, 0]
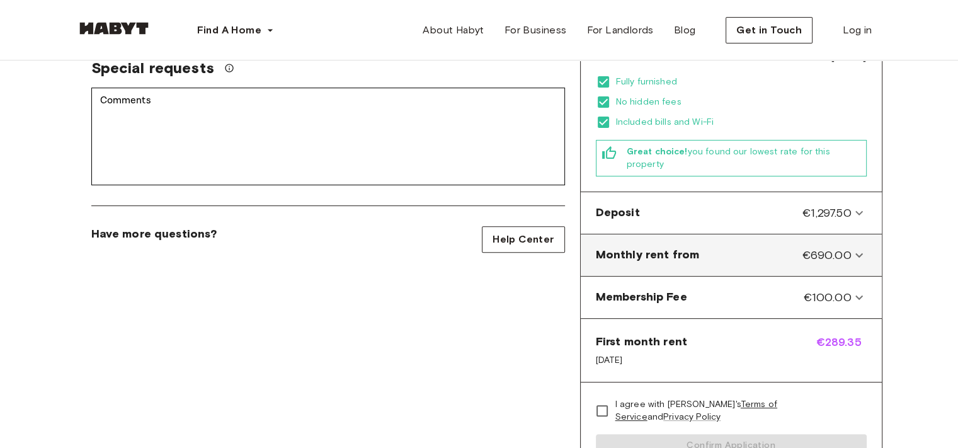
click at [854, 248] on icon at bounding box center [858, 255] width 15 height 15
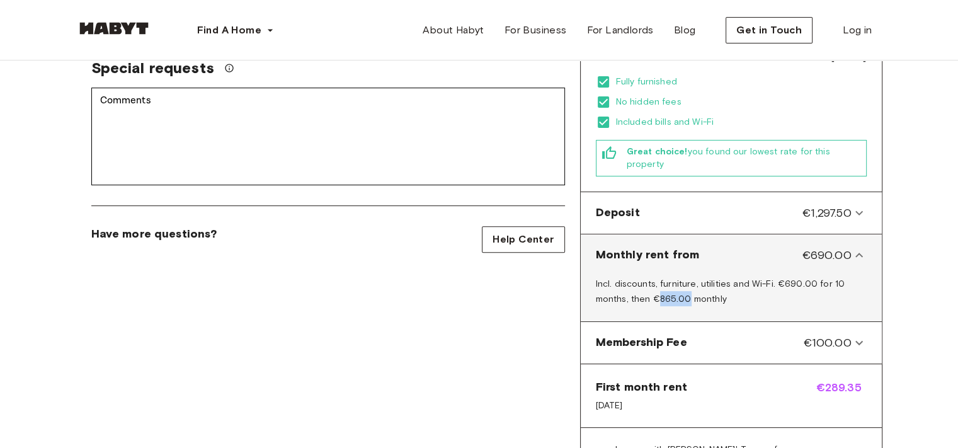
drag, startPoint x: 657, startPoint y: 269, endPoint x: 688, endPoint y: 269, distance: 30.9
click at [688, 278] on span "Incl. discounts, furniture, utilities and Wi-Fi. €690.00 for 10 months, then €8…" at bounding box center [720, 291] width 249 height 26
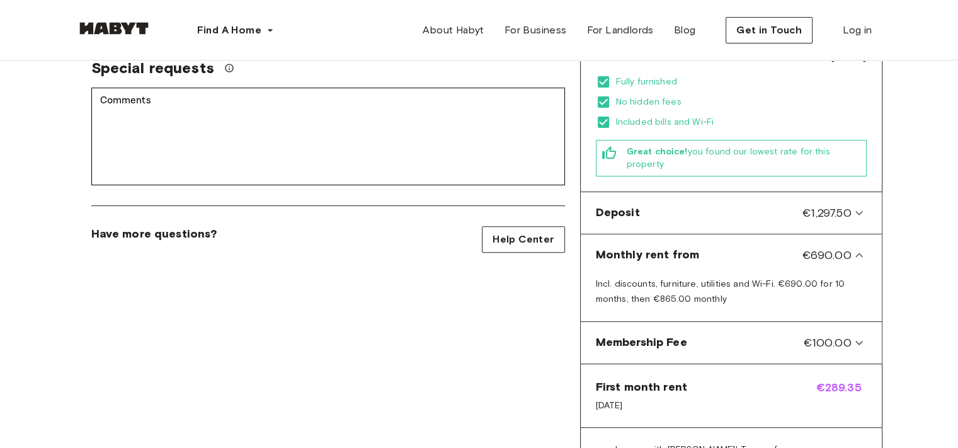
click at [908, 259] on div "Back to room details Private Room in Munich, Neuhausen Account details Email   …" at bounding box center [479, 139] width 907 height 912
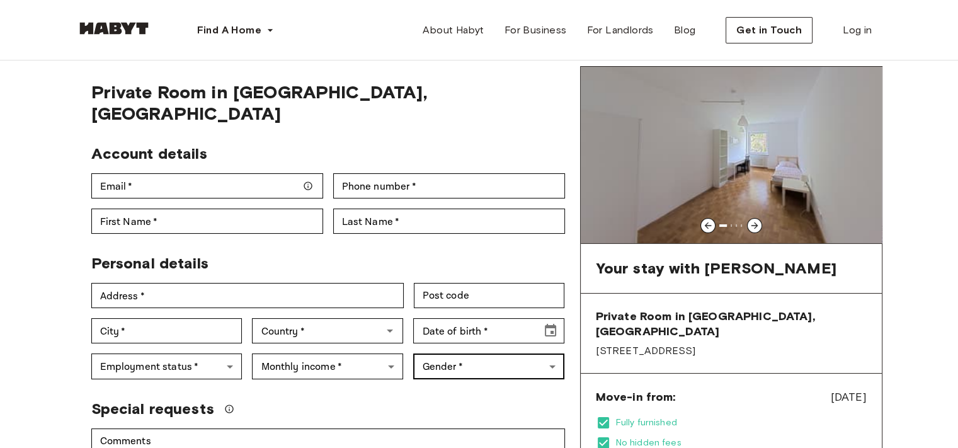
scroll to position [0, 0]
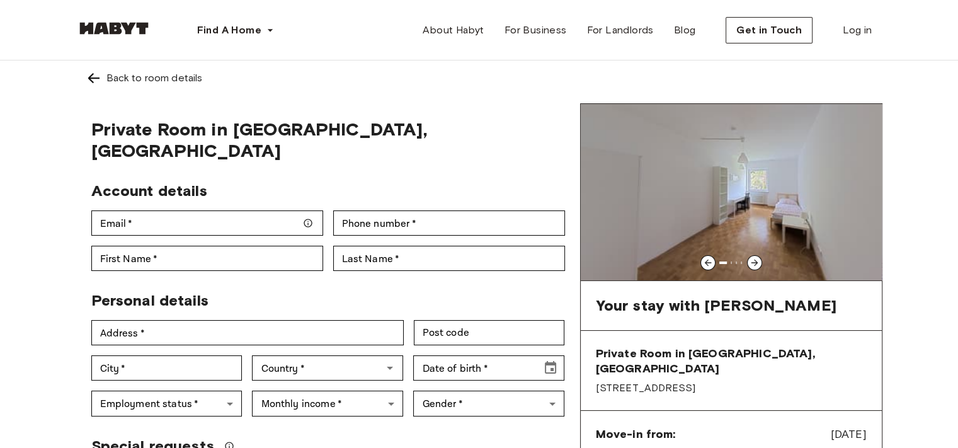
click at [100, 75] on img at bounding box center [93, 78] width 15 height 15
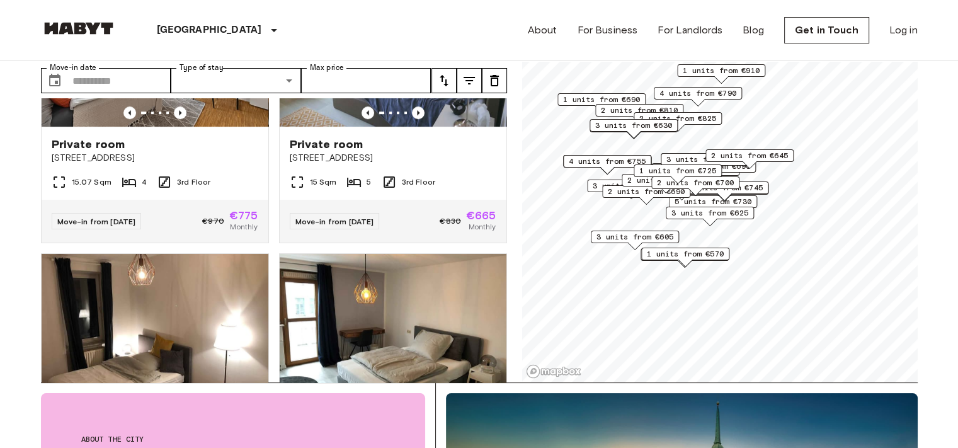
scroll to position [63, 0]
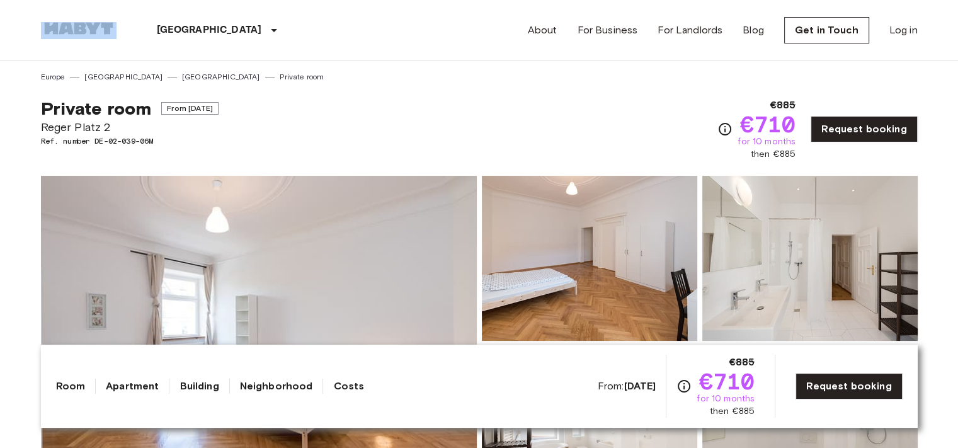
drag, startPoint x: 130, startPoint y: 29, endPoint x: 53, endPoint y: 28, distance: 76.8
click at [35, 27] on nav "[GEOGRAPHIC_DATA] [GEOGRAPHIC_DATA] [GEOGRAPHIC_DATA] [GEOGRAPHIC_DATA] [GEOGRA…" at bounding box center [479, 30] width 907 height 60
copy img
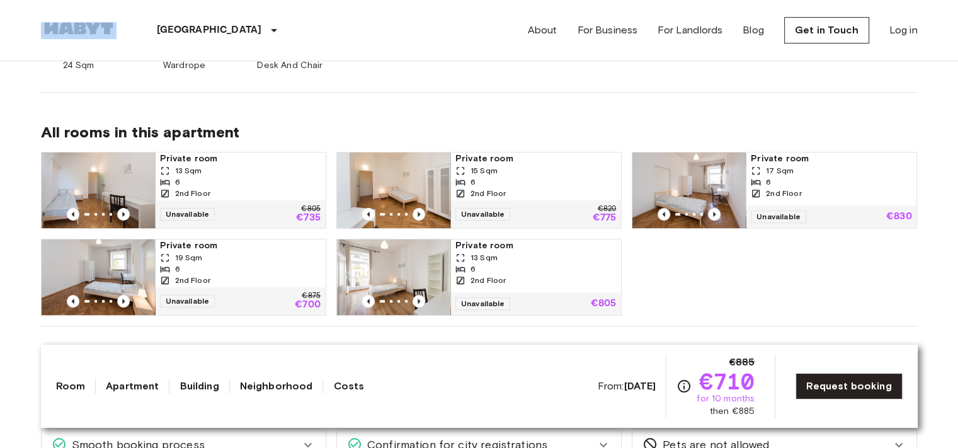
scroll to position [630, 0]
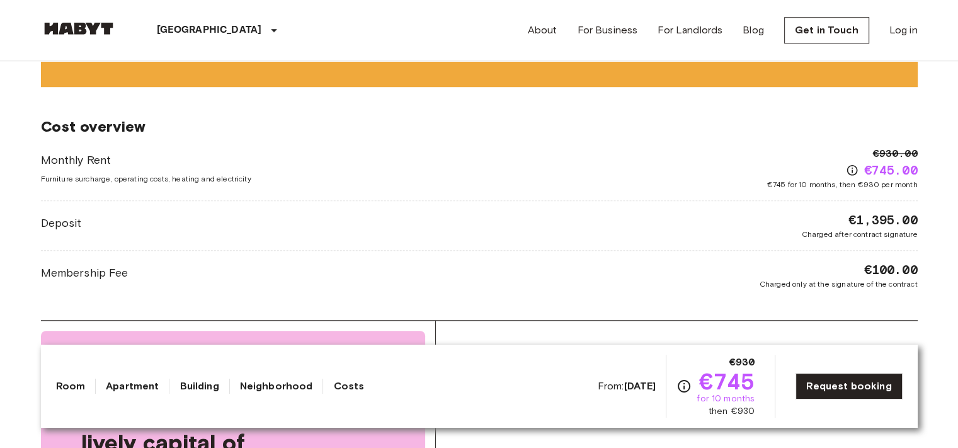
scroll to position [693, 0]
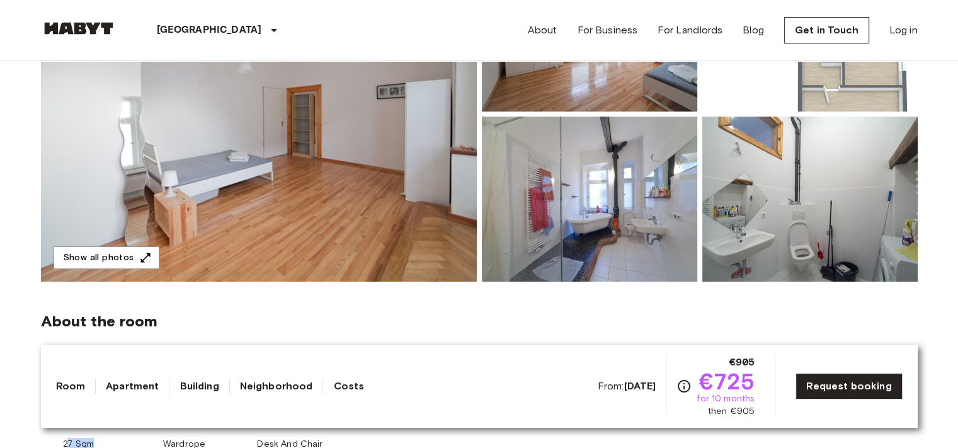
scroll to position [252, 0]
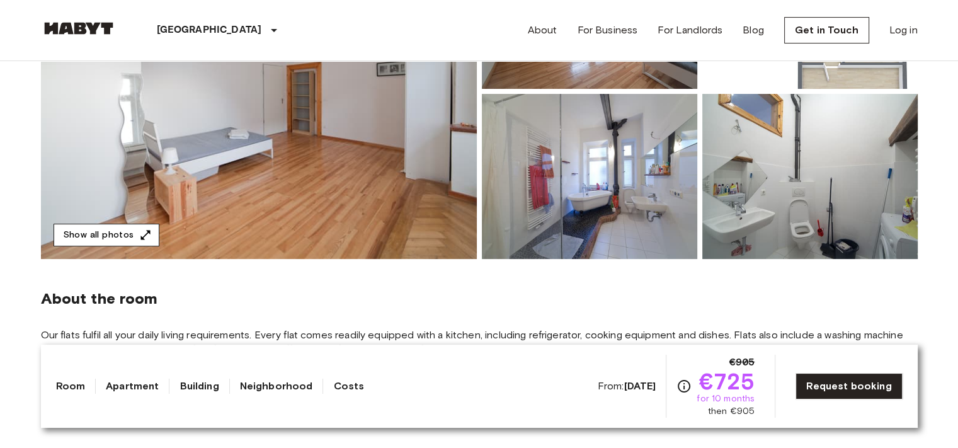
click at [148, 236] on icon "button" at bounding box center [145, 235] width 13 height 13
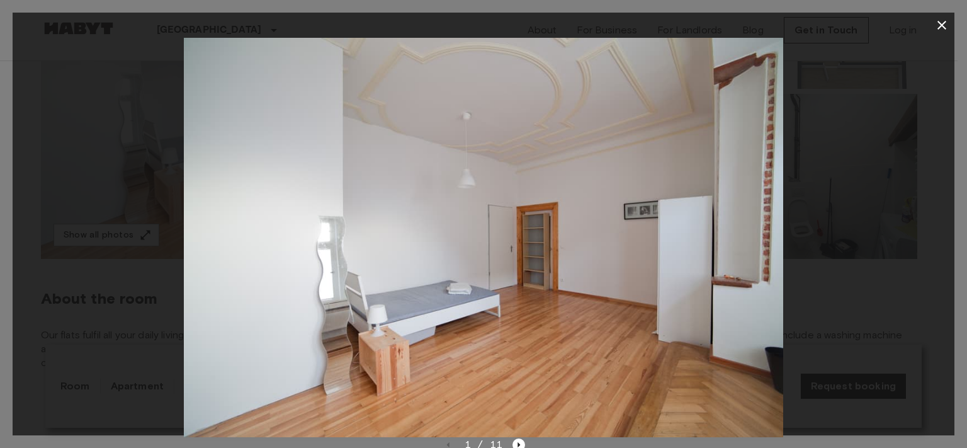
click at [718, 190] on img at bounding box center [484, 237] width 600 height 399
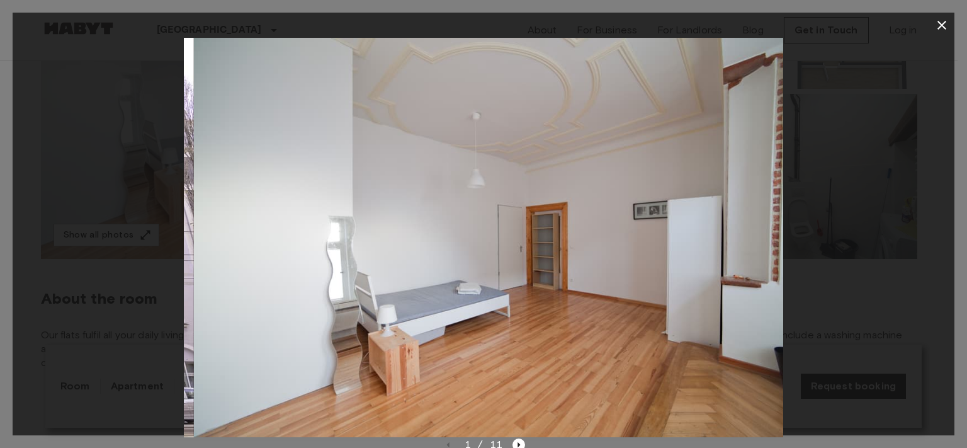
click at [288, 241] on img at bounding box center [493, 237] width 600 height 399
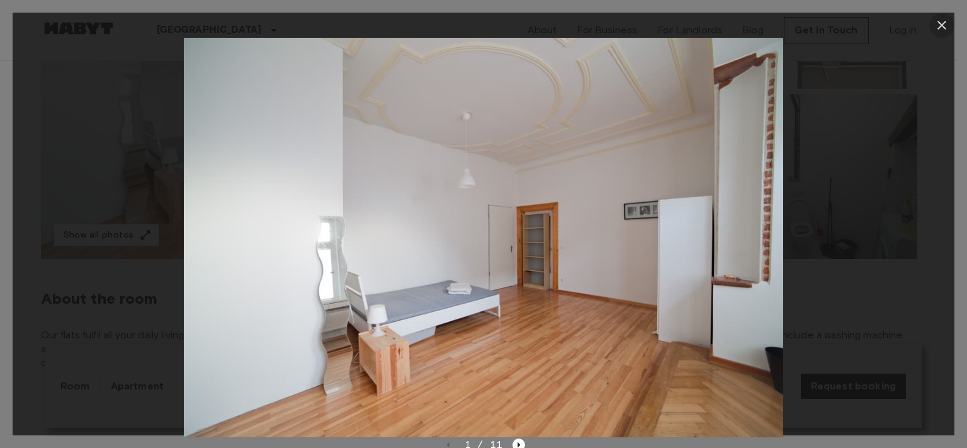
click at [935, 23] on icon "button" at bounding box center [942, 25] width 15 height 15
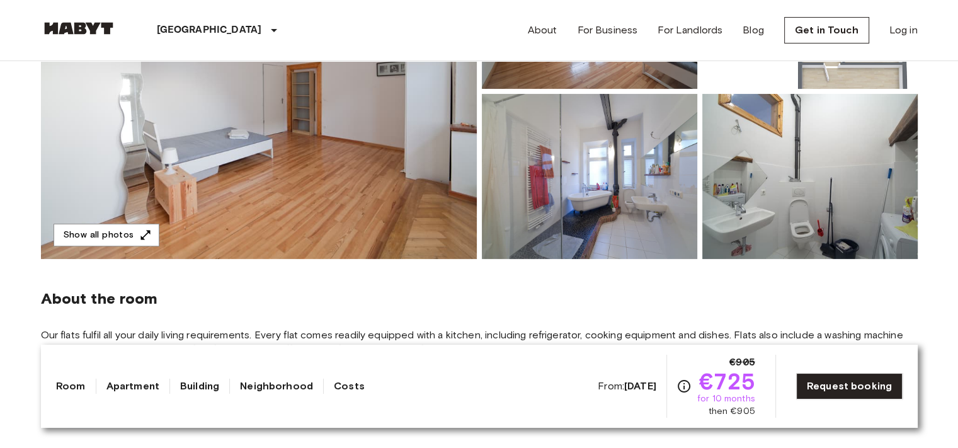
click at [561, 209] on img at bounding box center [589, 176] width 215 height 165
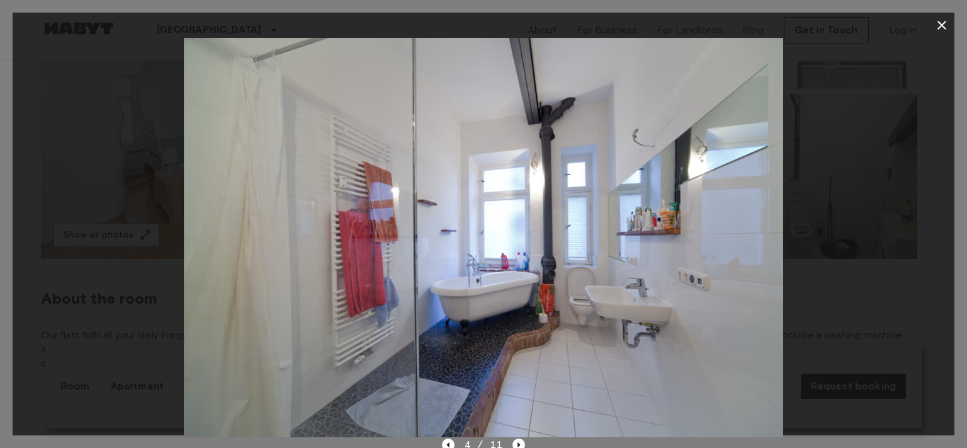
click at [942, 28] on icon "button" at bounding box center [942, 25] width 15 height 15
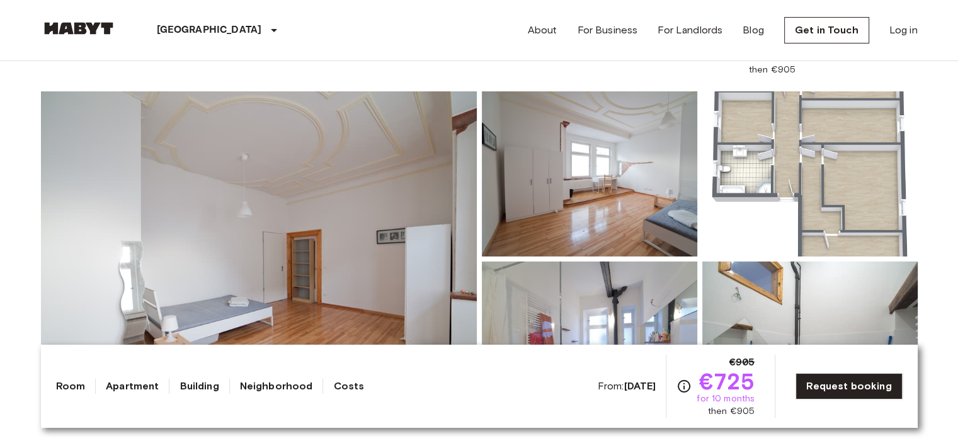
scroll to position [63, 0]
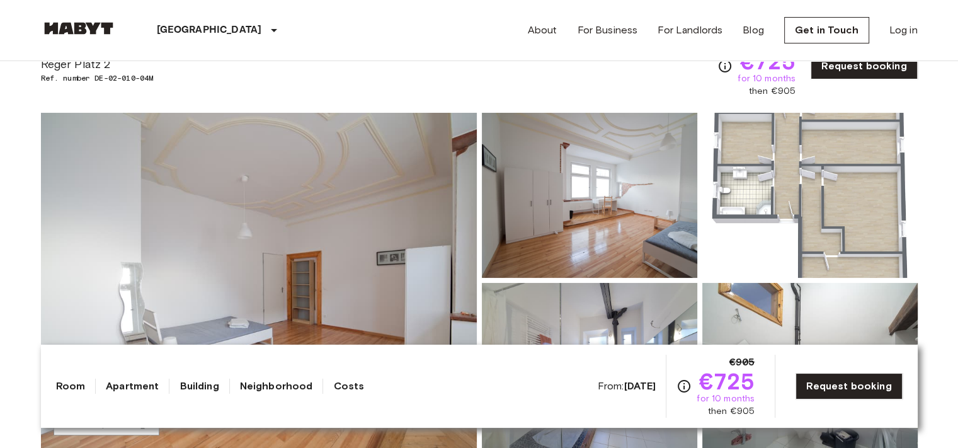
click at [815, 180] on img at bounding box center [809, 195] width 215 height 165
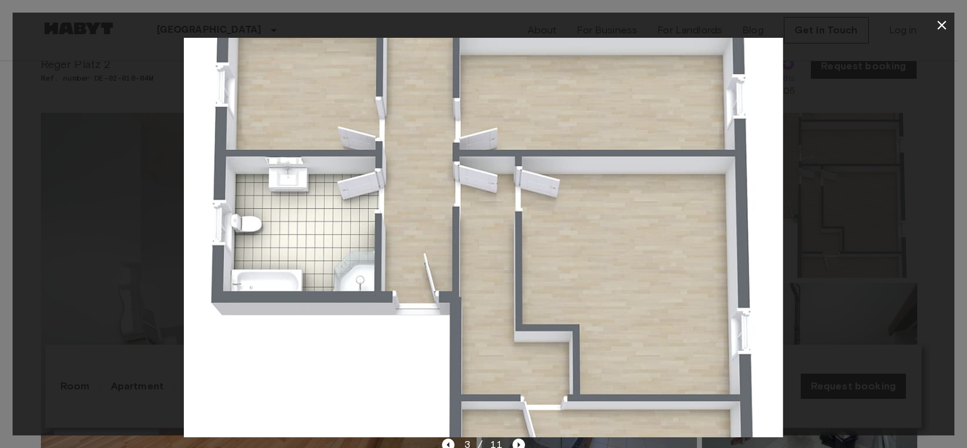
click at [943, 24] on icon "button" at bounding box center [942, 25] width 9 height 9
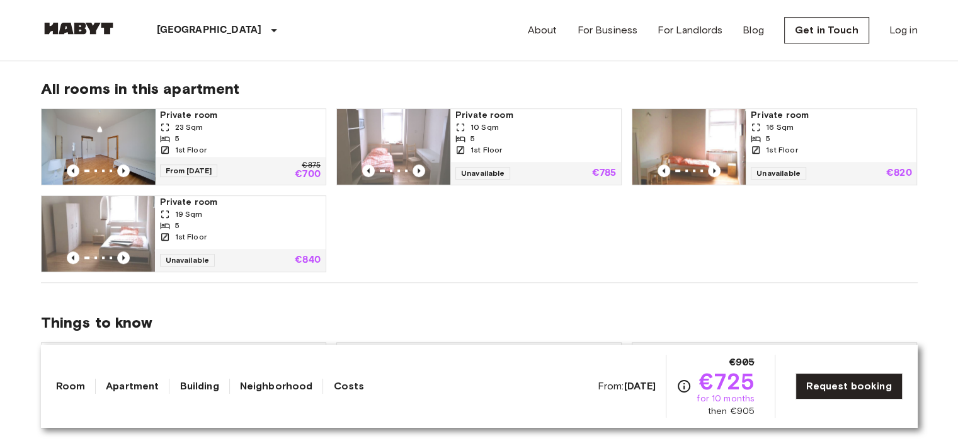
scroll to position [630, 0]
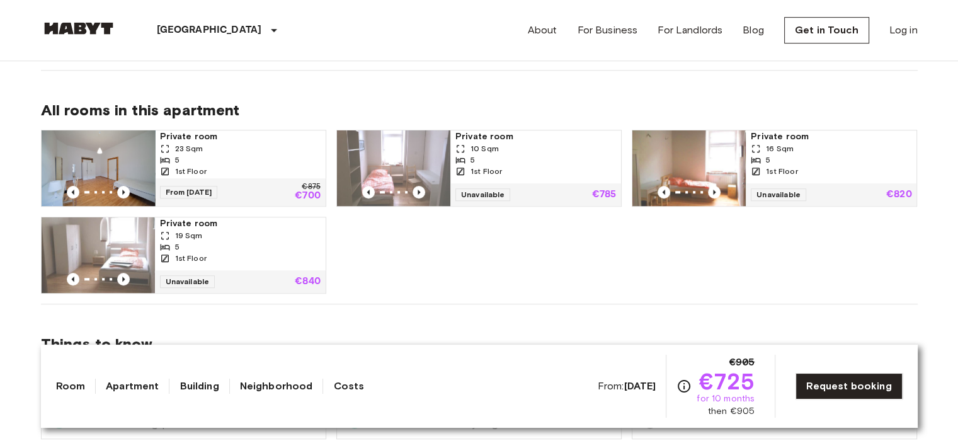
click at [213, 191] on span "From [DATE]" at bounding box center [189, 192] width 58 height 13
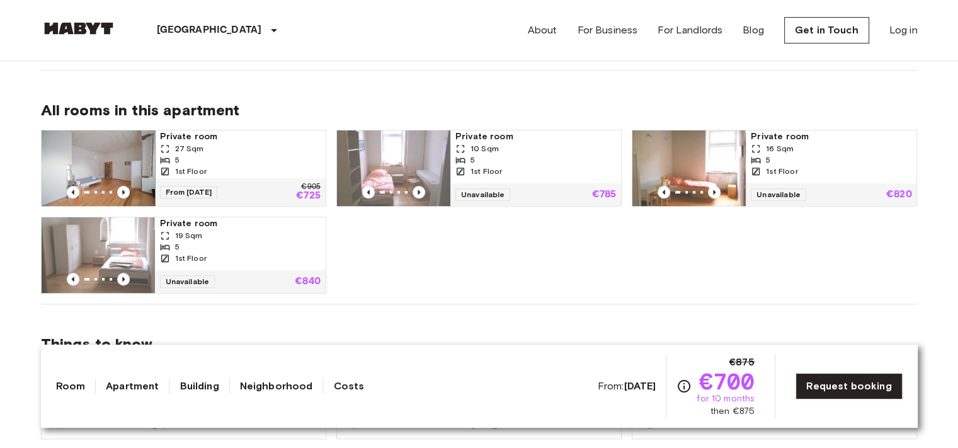
scroll to position [693, 0]
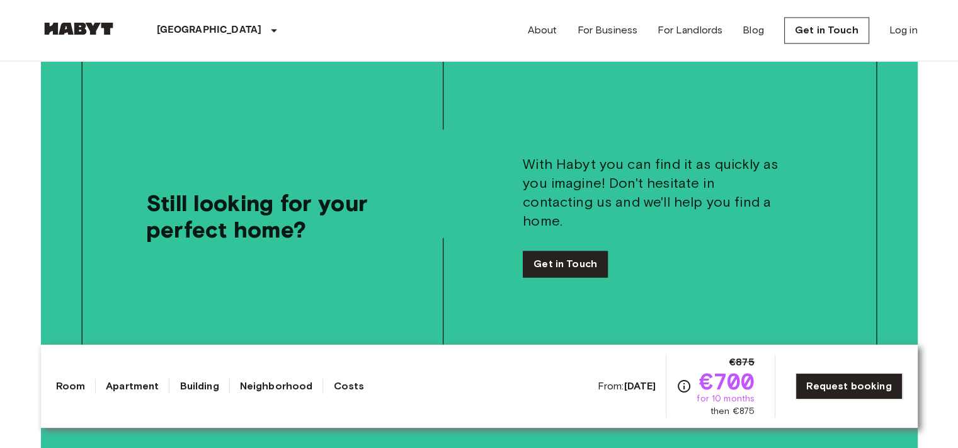
scroll to position [2141, 0]
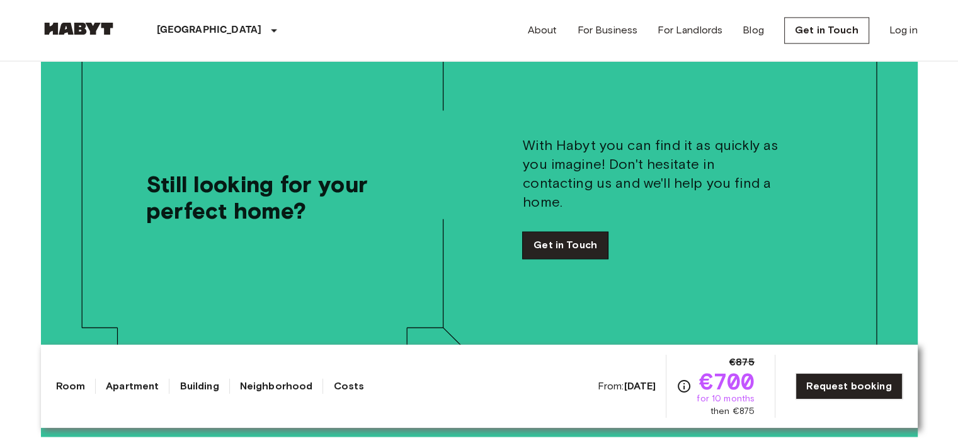
click at [557, 232] on link "Get in Touch" at bounding box center [565, 245] width 85 height 26
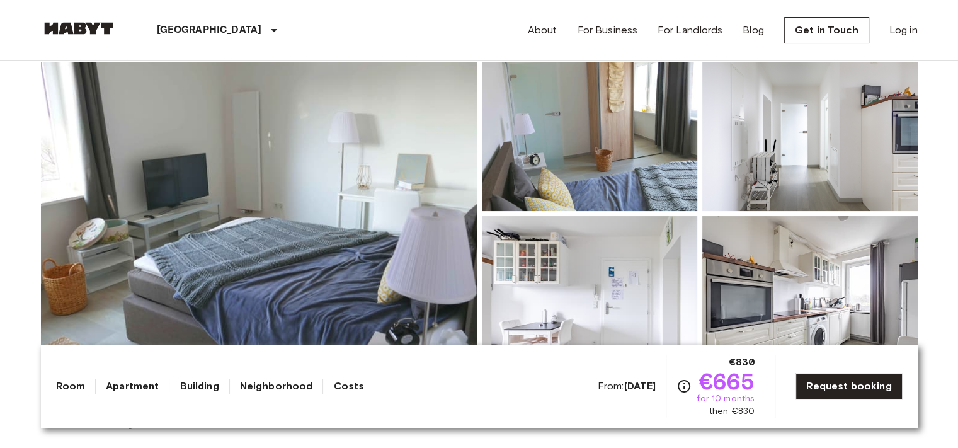
scroll to position [126, 0]
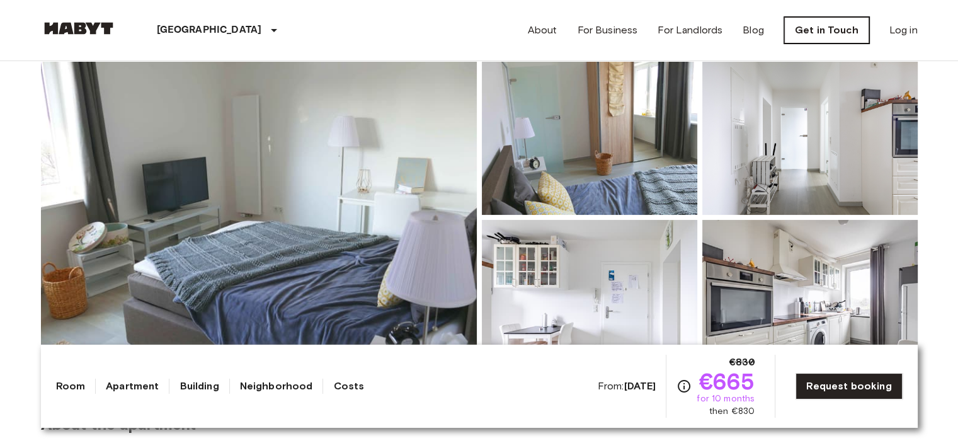
click at [829, 35] on link "Get in Touch" at bounding box center [826, 30] width 85 height 26
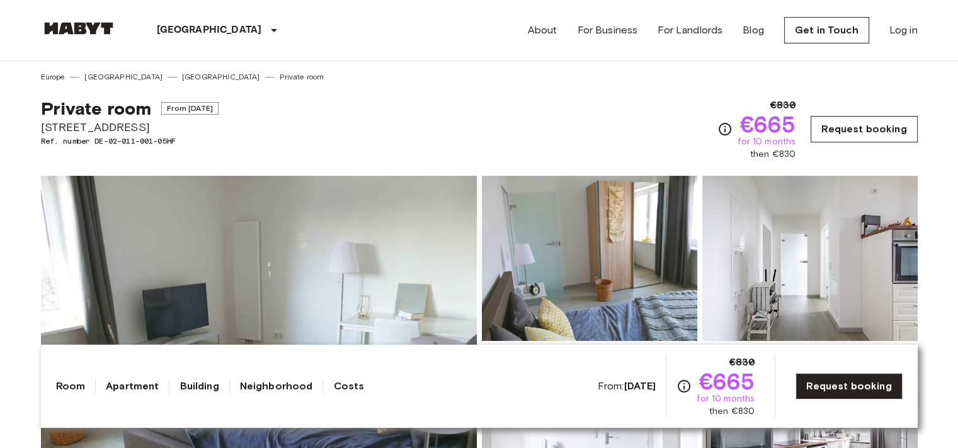
click at [851, 125] on link "Request booking" at bounding box center [864, 129] width 106 height 26
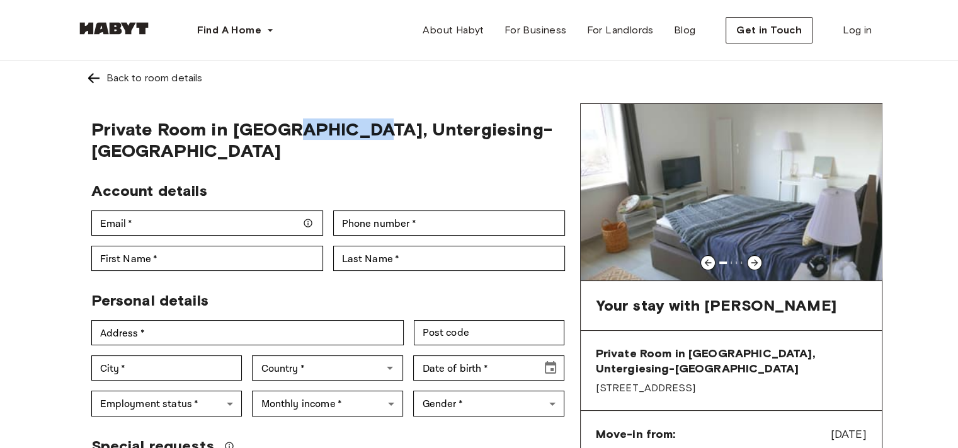
drag, startPoint x: 292, startPoint y: 128, endPoint x: 359, endPoint y: 130, distance: 66.8
click at [359, 130] on span "Private Room in [GEOGRAPHIC_DATA], Untergiesing-[GEOGRAPHIC_DATA]" at bounding box center [328, 139] width 474 height 43
drag, startPoint x: 700, startPoint y: 367, endPoint x: 599, endPoint y: 365, distance: 101.4
click at [599, 365] on div "Private Room in Munich, Untergiesing-Harlaching Grünwalderstraße 119" at bounding box center [731, 370] width 301 height 79
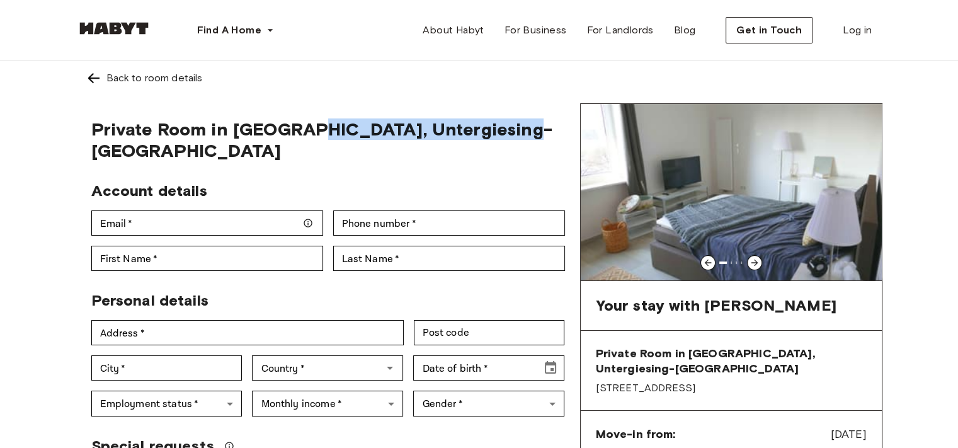
drag, startPoint x: 300, startPoint y: 130, endPoint x: 505, endPoint y: 133, distance: 205.3
click at [505, 133] on span "Private Room in Munich, Untergiesing-Harlaching" at bounding box center [328, 139] width 474 height 43
copy span "Untergiesing-Harlaching"
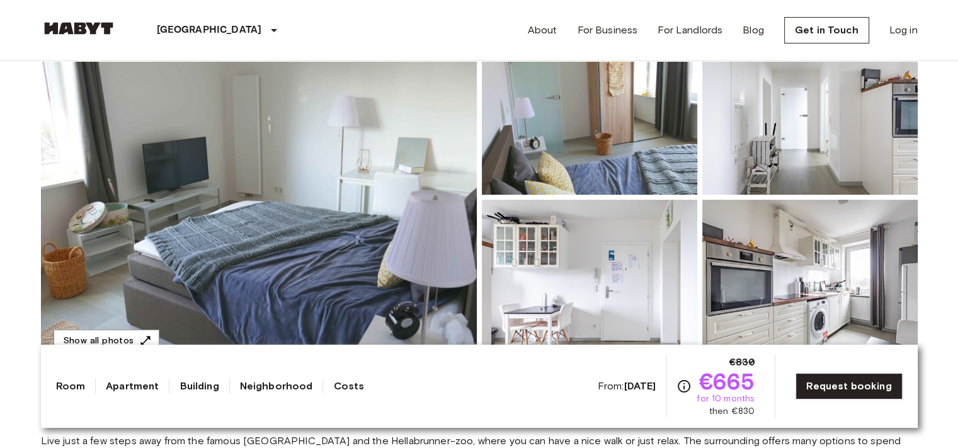
scroll to position [126, 0]
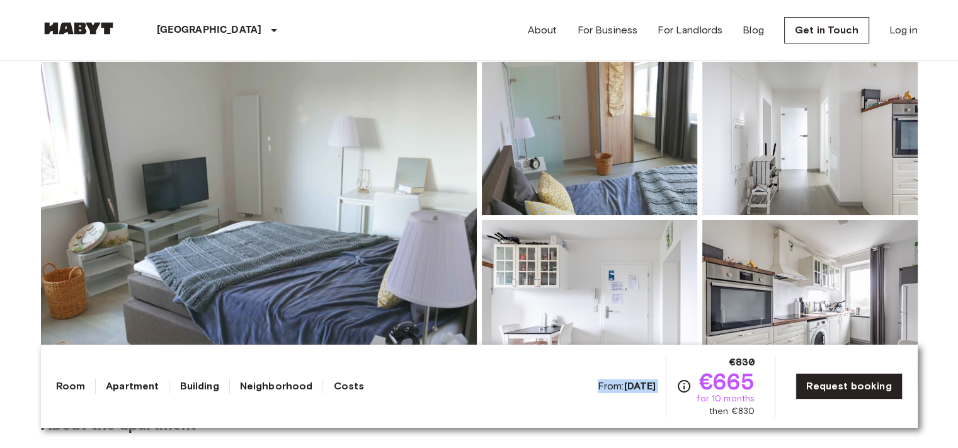
drag, startPoint x: 733, startPoint y: 355, endPoint x: 768, endPoint y: 363, distance: 36.1
click at [768, 363] on div "From: [DATE] €830 €665 for 10 months then €830 Request booking" at bounding box center [750, 386] width 305 height 63
click at [764, 360] on div "From: [DATE] €830 €665 for 10 months then €830 Request booking" at bounding box center [750, 386] width 305 height 63
drag, startPoint x: 703, startPoint y: 385, endPoint x: 770, endPoint y: 402, distance: 69.0
click at [768, 403] on div "From: [DATE] €830 €665 for 10 months then €830 Request booking" at bounding box center [750, 386] width 305 height 63
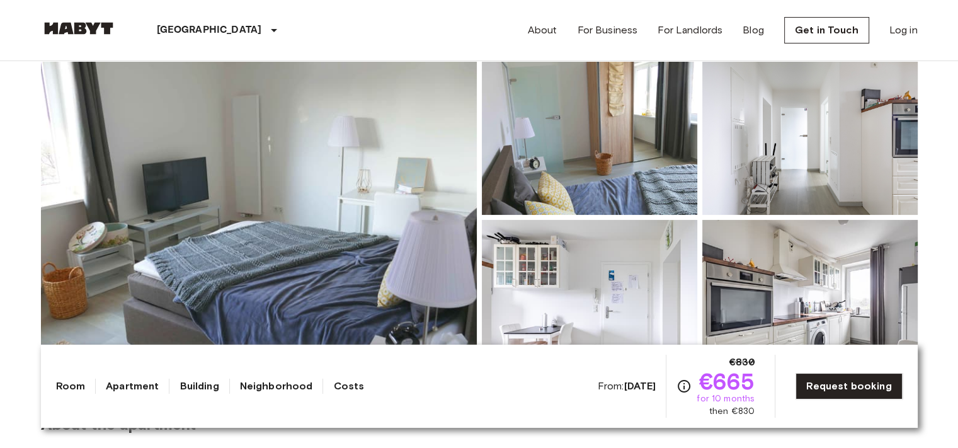
click at [770, 402] on div "From: [DATE] €830 €665 for 10 months then €830 Request booking" at bounding box center [750, 386] width 305 height 63
drag, startPoint x: 761, startPoint y: 396, endPoint x: 702, endPoint y: 377, distance: 62.1
click at [702, 377] on div "From: Sep 4 2025 €830 €665 for 10 months then €830 Request booking" at bounding box center [750, 386] width 305 height 63
click at [773, 397] on div "From: Sep 4 2025 €830 €665 for 10 months then €830 Request booking" at bounding box center [750, 386] width 305 height 63
drag, startPoint x: 704, startPoint y: 378, endPoint x: 760, endPoint y: 389, distance: 56.4
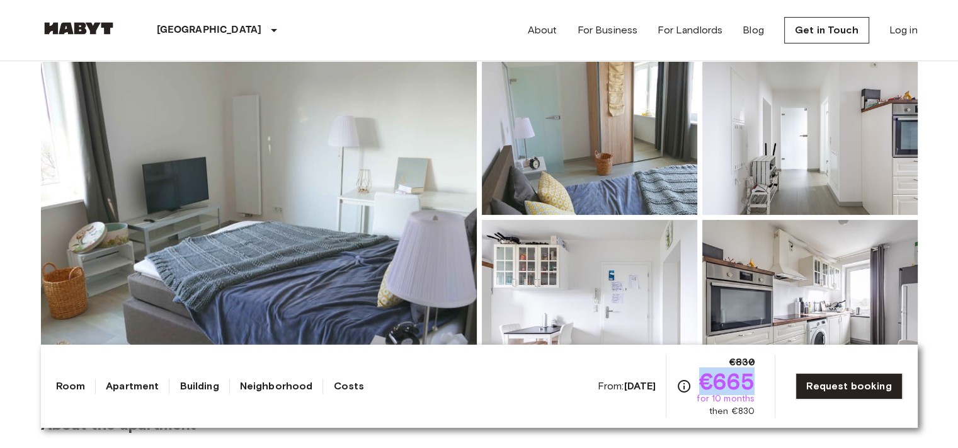
click at [760, 389] on div "From: Sep 4 2025 €830 €665 for 10 months then €830 Request booking" at bounding box center [750, 386] width 305 height 63
drag, startPoint x: 705, startPoint y: 396, endPoint x: 768, endPoint y: 399, distance: 63.1
click at [768, 400] on div "From: Sep 4 2025 €830 €665 for 10 months then €830 Request booking" at bounding box center [750, 386] width 305 height 63
drag, startPoint x: 741, startPoint y: 361, endPoint x: 762, endPoint y: 367, distance: 22.2
click at [762, 367] on div "From: Sep 4 2025 €830 €665 for 10 months then €830 Request booking" at bounding box center [750, 386] width 305 height 63
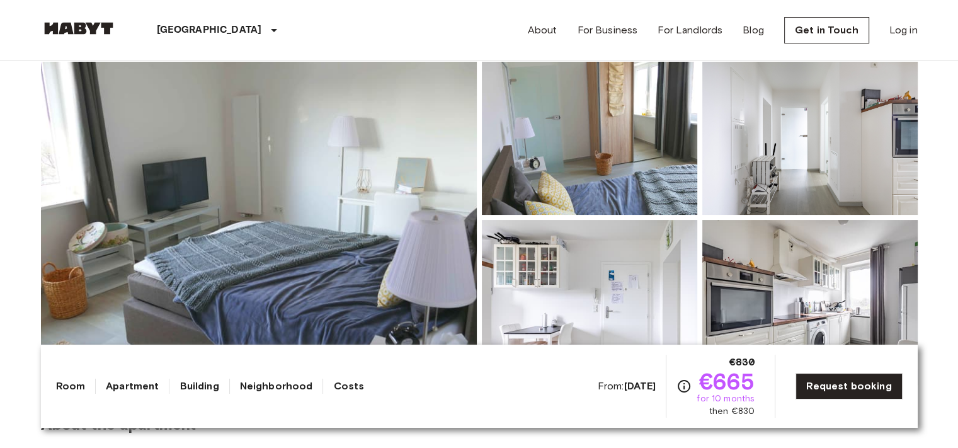
click at [775, 380] on div "From: Sep 4 2025 €830 €665 for 10 months then €830 Request booking" at bounding box center [750, 386] width 305 height 63
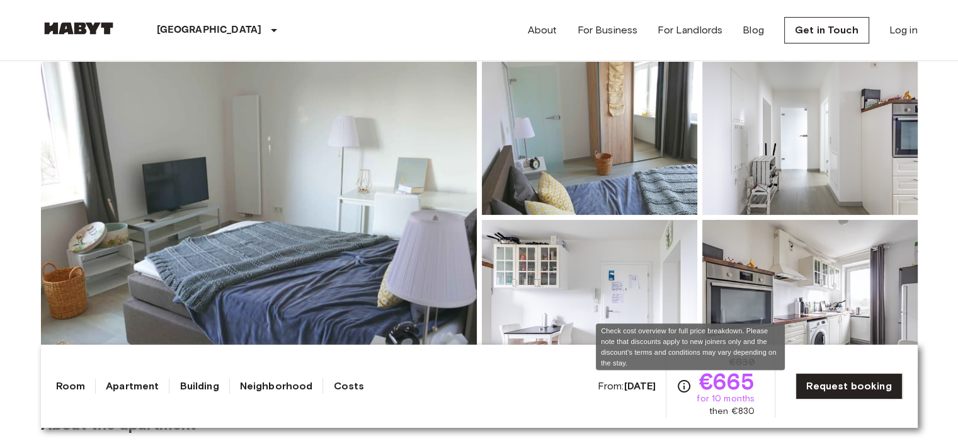
click at [687, 383] on icon "Check cost overview for full price breakdown. Please note that discounts apply …" at bounding box center [683, 386] width 15 height 15
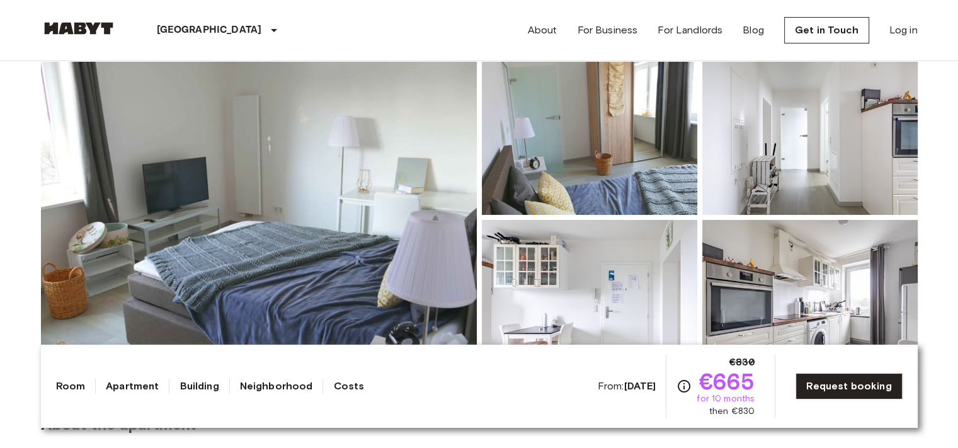
click at [336, 383] on link "Costs" at bounding box center [348, 386] width 31 height 15
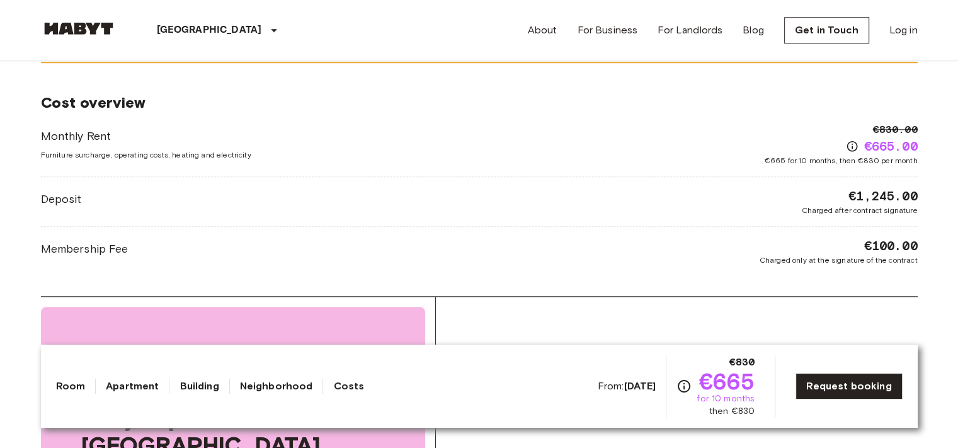
scroll to position [1119, 0]
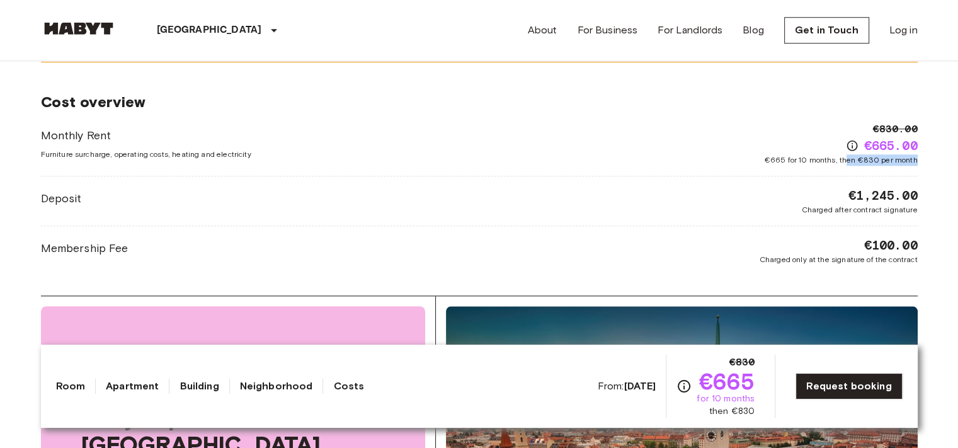
drag, startPoint x: 912, startPoint y: 156, endPoint x: 846, endPoint y: 156, distance: 65.5
click at [846, 156] on div "Europe Germany Munich Private room Private room From Sep 4 2025 Grünwalderstraß…" at bounding box center [479, 193] width 907 height 2503
click at [940, 123] on body "Munich Europe Amsterdam Berlin Brussels Cologne Dusseldorf Frankfurt Graz Hambu…" at bounding box center [479, 447] width 958 height 3133
drag, startPoint x: 812, startPoint y: 198, endPoint x: 937, endPoint y: 211, distance: 124.7
click at [938, 193] on body "Munich Europe Amsterdam Berlin Brussels Cologne Dusseldorf Frankfurt Graz Hambu…" at bounding box center [479, 447] width 958 height 3133
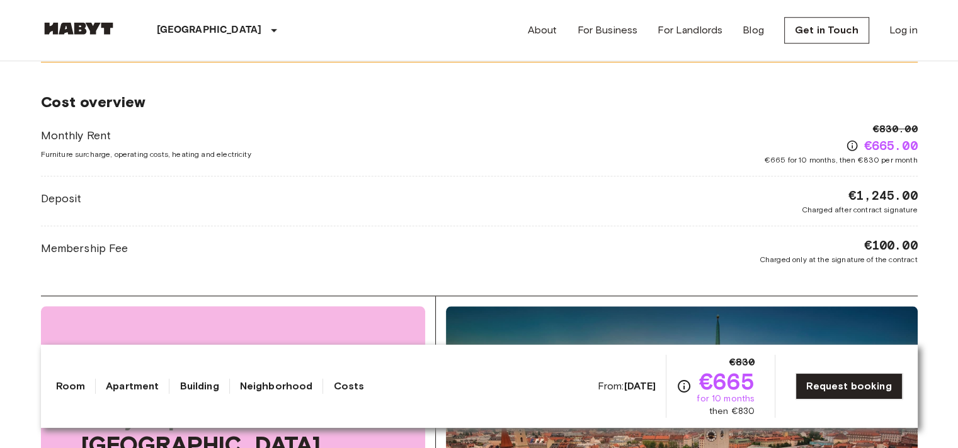
click at [947, 233] on body "Munich Europe Amsterdam Berlin Brussels Cologne Dusseldorf Frankfurt Graz Hambu…" at bounding box center [479, 447] width 958 height 3133
drag, startPoint x: 777, startPoint y: 256, endPoint x: 947, endPoint y: 256, distance: 170.0
click at [947, 256] on body "Munich Europe Amsterdam Berlin Brussels Cologne Dusseldorf Frankfurt Graz Hambu…" at bounding box center [479, 447] width 958 height 3133
drag, startPoint x: 864, startPoint y: 237, endPoint x: 952, endPoint y: 241, distance: 88.3
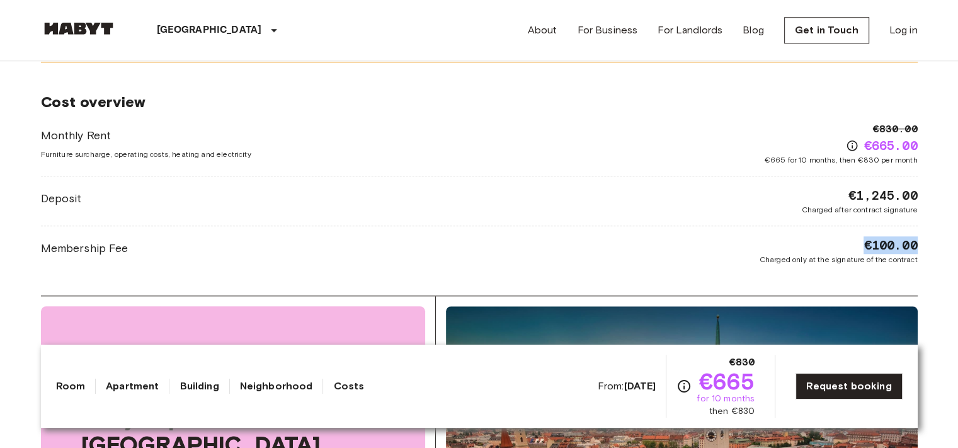
click at [952, 241] on body "Munich Europe Amsterdam Berlin Brussels Cologne Dusseldorf Frankfurt Graz Hambu…" at bounding box center [479, 447] width 958 height 3133
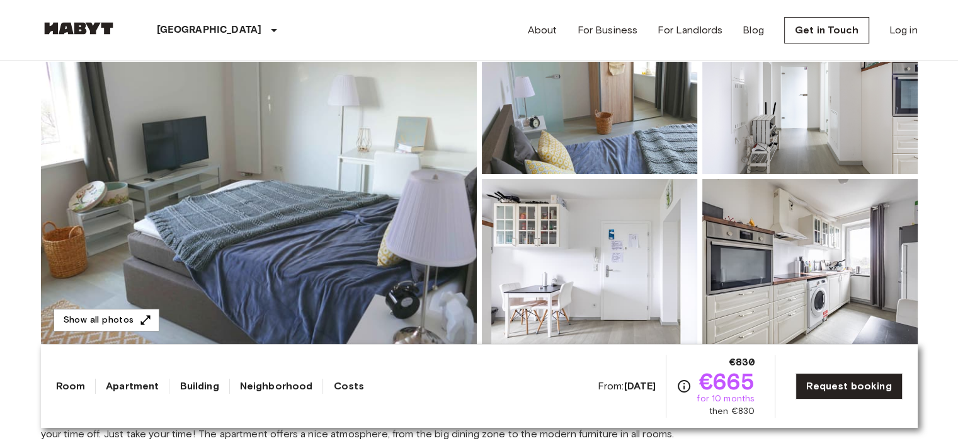
scroll to position [189, 0]
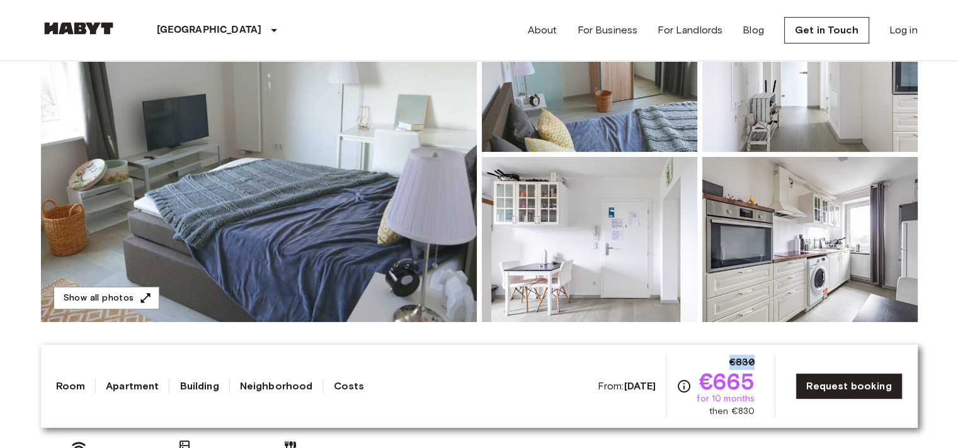
drag, startPoint x: 732, startPoint y: 358, endPoint x: 760, endPoint y: 359, distance: 28.3
click at [760, 359] on div "From: Sep 4 2025 €830 €665 for 10 months then €830 Request booking" at bounding box center [750, 386] width 305 height 63
click at [763, 369] on div "From: Sep 4 2025 €830 €665 for 10 months then €830 Request booking" at bounding box center [750, 386] width 305 height 63
drag, startPoint x: 709, startPoint y: 380, endPoint x: 771, endPoint y: 381, distance: 62.4
click at [771, 381] on div "From: Sep 4 2025 €830 €665 for 10 months then €830 Request booking" at bounding box center [750, 386] width 305 height 63
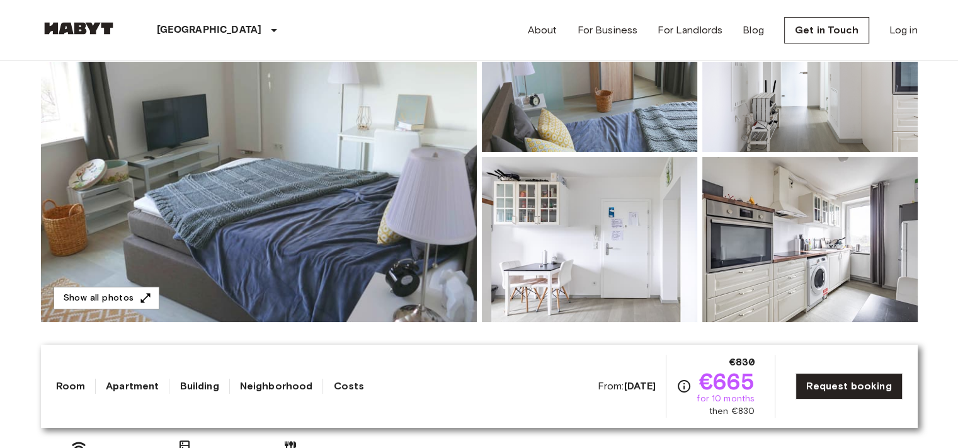
click at [780, 370] on div "From: Sep 4 2025 €830 €665 for 10 months then €830 Request booking" at bounding box center [750, 386] width 305 height 63
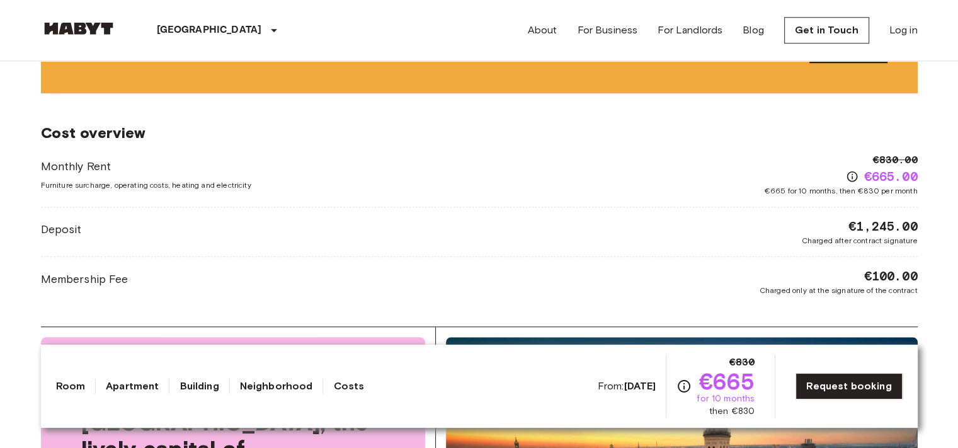
scroll to position [1071, 0]
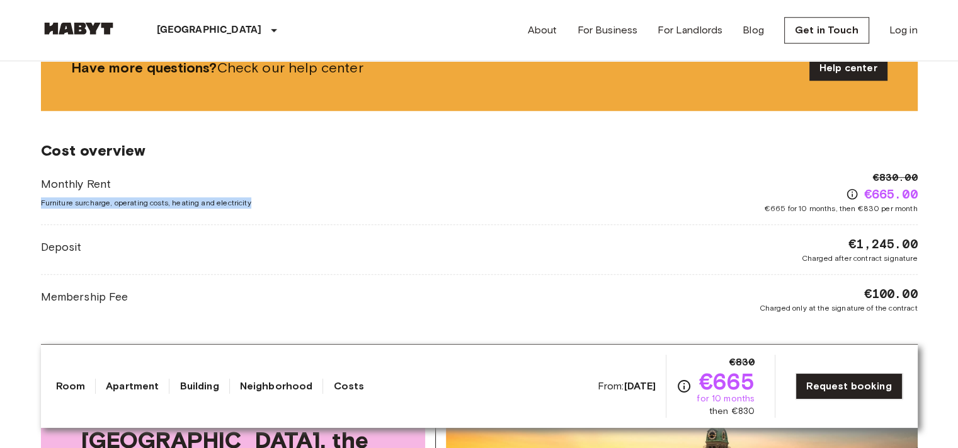
drag, startPoint x: 38, startPoint y: 198, endPoint x: 247, endPoint y: 199, distance: 209.1
click at [247, 199] on div "Europe Germany Munich Private room Private room From Sep 4 2025 Grünwalderstraß…" at bounding box center [479, 241] width 907 height 2503
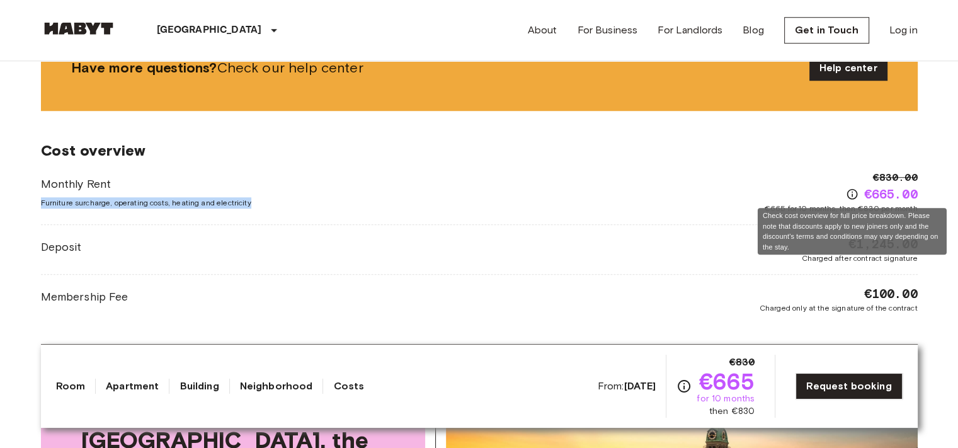
click at [851, 191] on icon "Check cost overview for full price breakdown. Please note that discounts apply …" at bounding box center [852, 194] width 13 height 13
click at [851, 189] on icon "Check cost overview for full price breakdown. Please note that discounts apply …" at bounding box center [852, 194] width 13 height 13
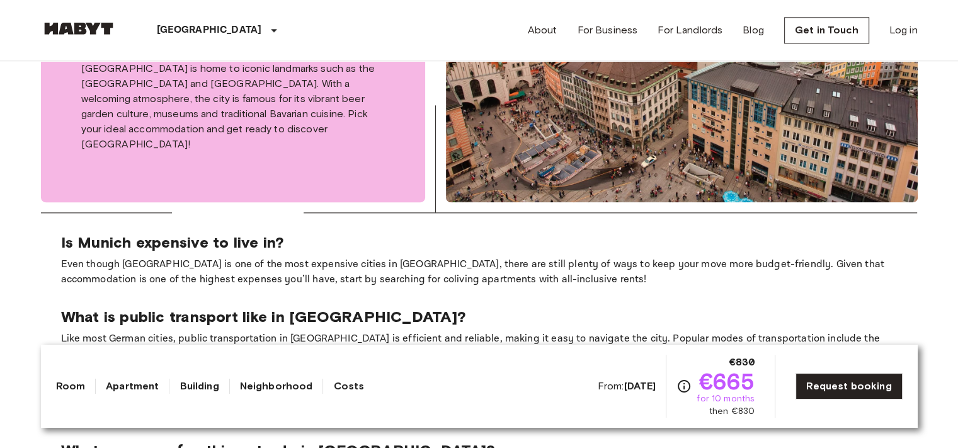
scroll to position [1506, 0]
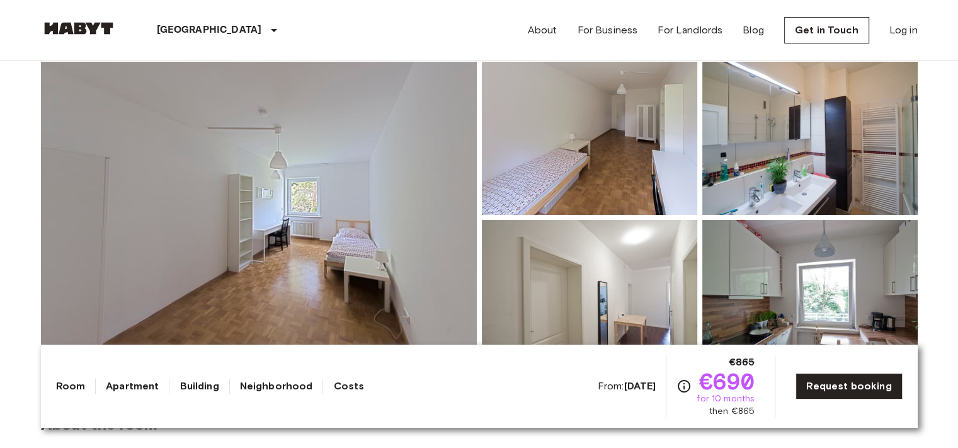
scroll to position [189, 0]
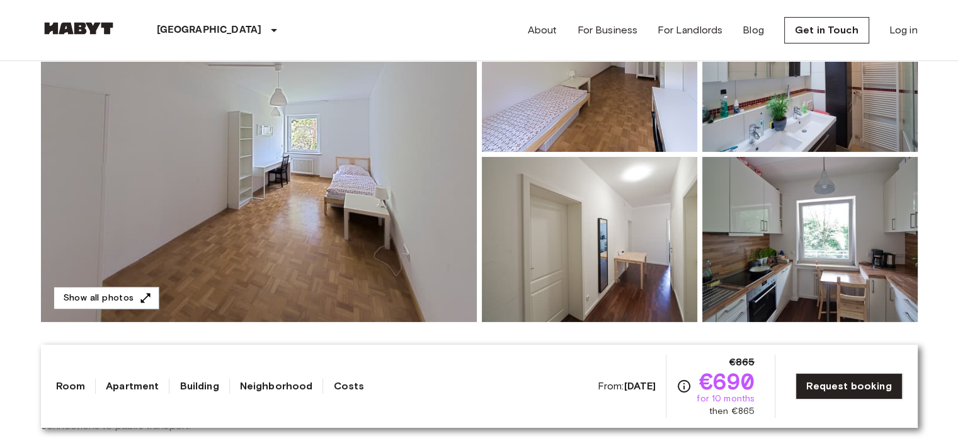
drag, startPoint x: 0, startPoint y: 0, endPoint x: 457, endPoint y: 135, distance: 476.1
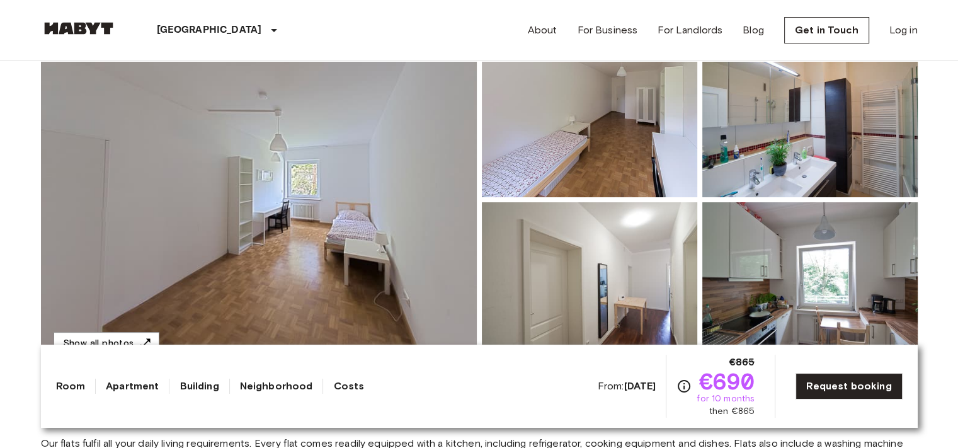
scroll to position [126, 0]
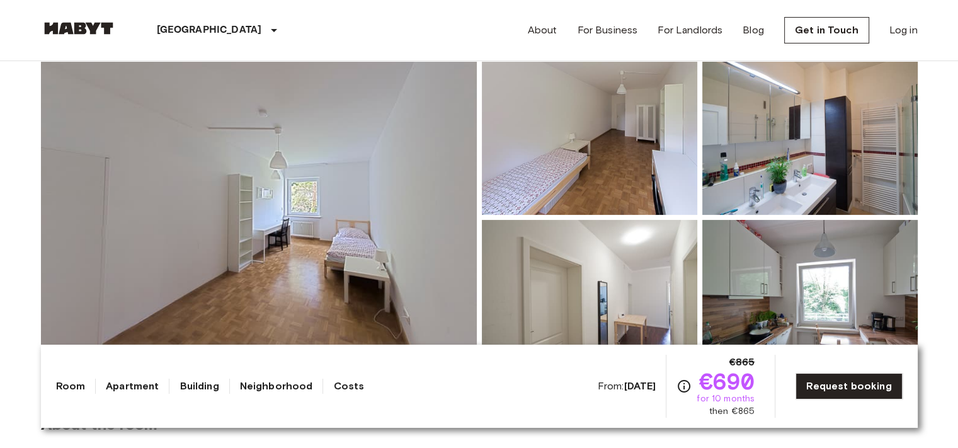
drag, startPoint x: 457, startPoint y: 135, endPoint x: 513, endPoint y: -44, distance: 187.4
drag, startPoint x: 513, startPoint y: -44, endPoint x: 406, endPoint y: 26, distance: 128.2
click at [406, 26] on div "Munich Europe Amsterdam Berlin Brussels Cologne Dusseldorf Frankfurt Graz Hambu…" at bounding box center [479, 30] width 877 height 60
drag, startPoint x: 715, startPoint y: 381, endPoint x: 760, endPoint y: 382, distance: 44.1
click at [760, 382] on div "From: Aug 19 2025 €865 €690 for 10 months then €865 Request booking" at bounding box center [750, 386] width 305 height 63
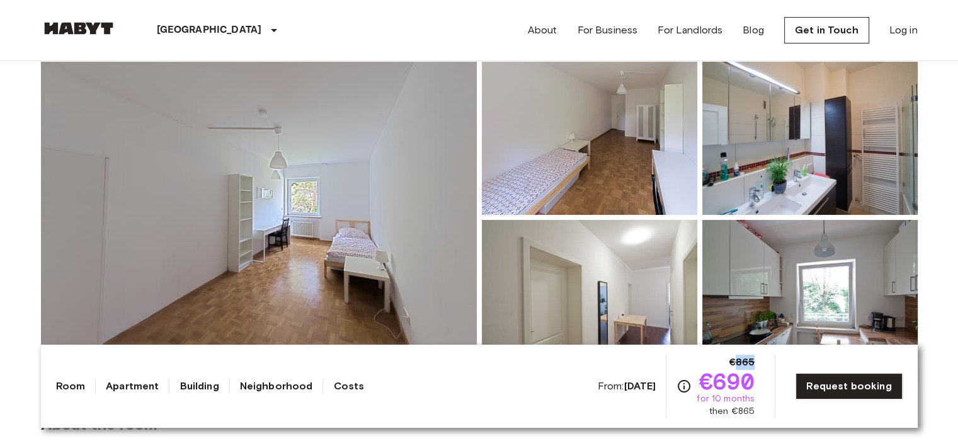
drag, startPoint x: 739, startPoint y: 360, endPoint x: 766, endPoint y: 360, distance: 27.1
click at [766, 360] on div "From: Aug 19 2025 €865 €690 for 10 months then €865 Request booking" at bounding box center [750, 386] width 305 height 63
click at [766, 362] on div "From: Aug 19 2025 €865 €690 for 10 months then €865 Request booking" at bounding box center [750, 386] width 305 height 63
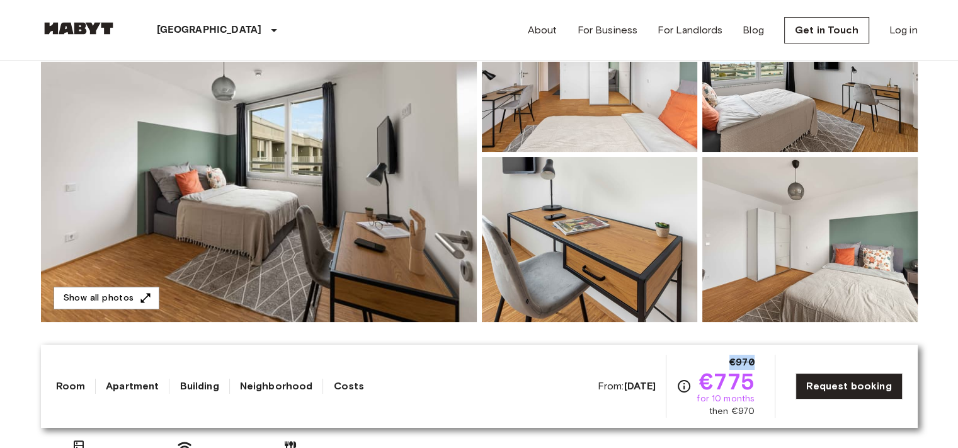
drag, startPoint x: 736, startPoint y: 360, endPoint x: 761, endPoint y: 359, distance: 25.2
click at [761, 359] on div "From: [DATE] €970 €775 for 10 months then €970 Request booking" at bounding box center [750, 386] width 305 height 63
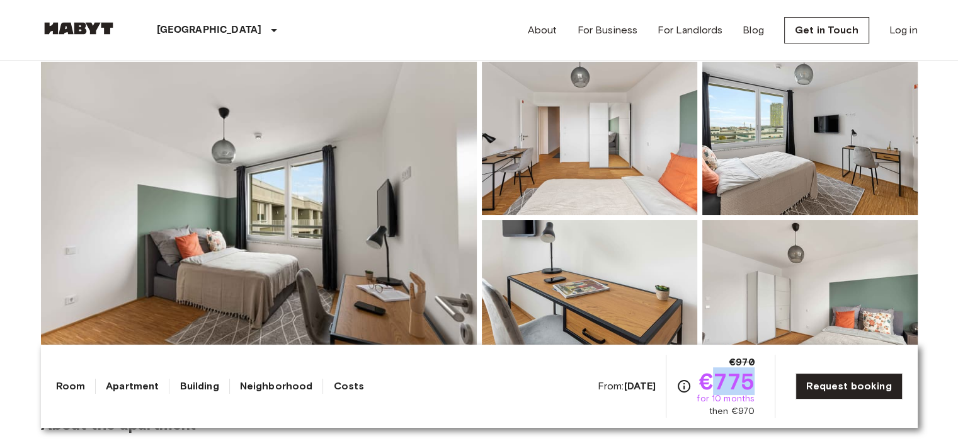
drag, startPoint x: 712, startPoint y: 380, endPoint x: 766, endPoint y: 382, distance: 54.2
click at [766, 382] on div "From: [DATE] €970 €775 for 10 months then €970 Request booking" at bounding box center [750, 386] width 305 height 63
drag, startPoint x: 732, startPoint y: 352, endPoint x: 758, endPoint y: 363, distance: 27.6
click at [758, 363] on div "Room Apartment Building Neighborhood Costs From: [DATE] €970 €775 for 10 months…" at bounding box center [479, 386] width 877 height 83
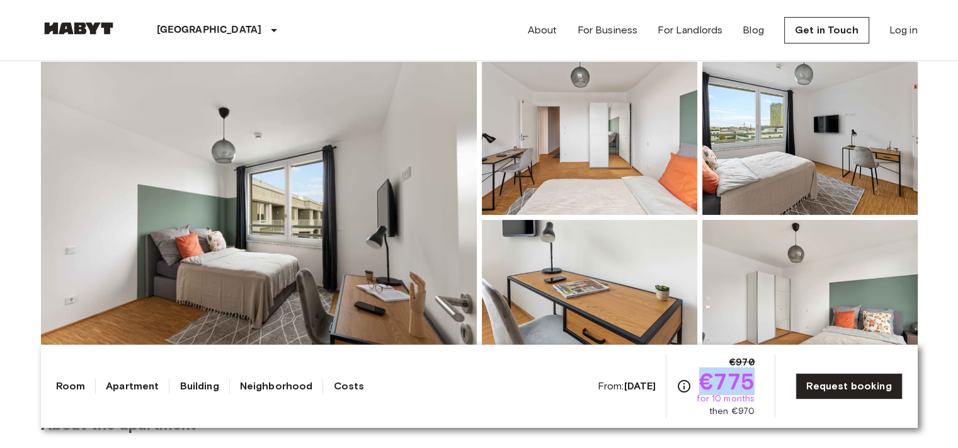
drag, startPoint x: 709, startPoint y: 375, endPoint x: 763, endPoint y: 379, distance: 54.9
click at [763, 379] on div "From: [DATE] €970 €775 for 10 months then €970 Request booking" at bounding box center [750, 386] width 305 height 63
drag, startPoint x: 740, startPoint y: 356, endPoint x: 760, endPoint y: 360, distance: 20.5
click at [760, 360] on div "Room Apartment Building Neighborhood Costs From: [DATE] €970 €775 for 10 months…" at bounding box center [479, 386] width 877 height 83
click at [776, 367] on div "From: [DATE] €970 €775 for 10 months then €970 Request booking" at bounding box center [750, 386] width 305 height 63
